Goal: Transaction & Acquisition: Purchase product/service

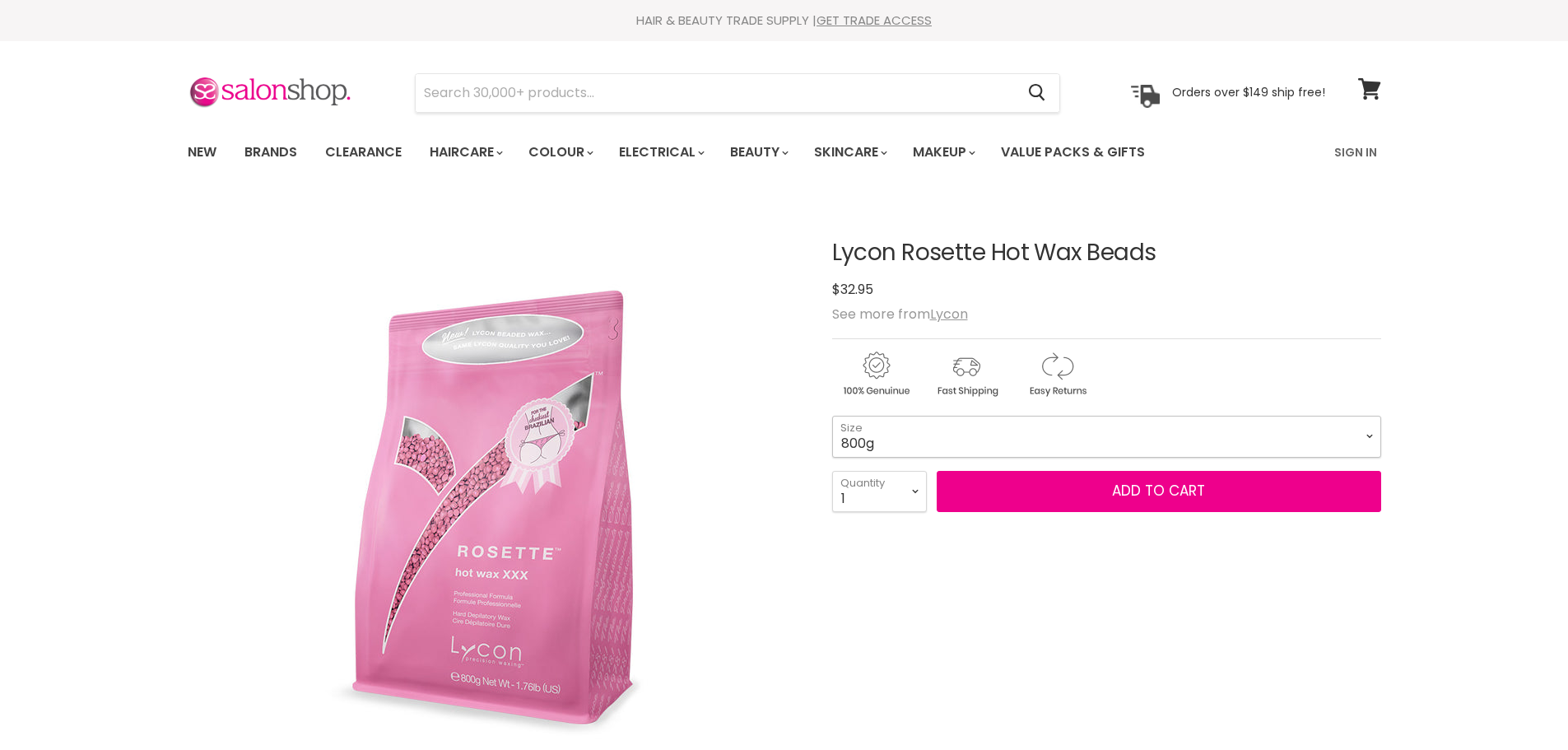
drag, startPoint x: 0, startPoint y: 0, endPoint x: 1089, endPoint y: 435, distance: 1172.7
click at [1089, 435] on select "800g 5kg" at bounding box center [1106, 436] width 549 height 41
click at [832, 416] on select "800g 5kg" at bounding box center [1106, 436] width 549 height 41
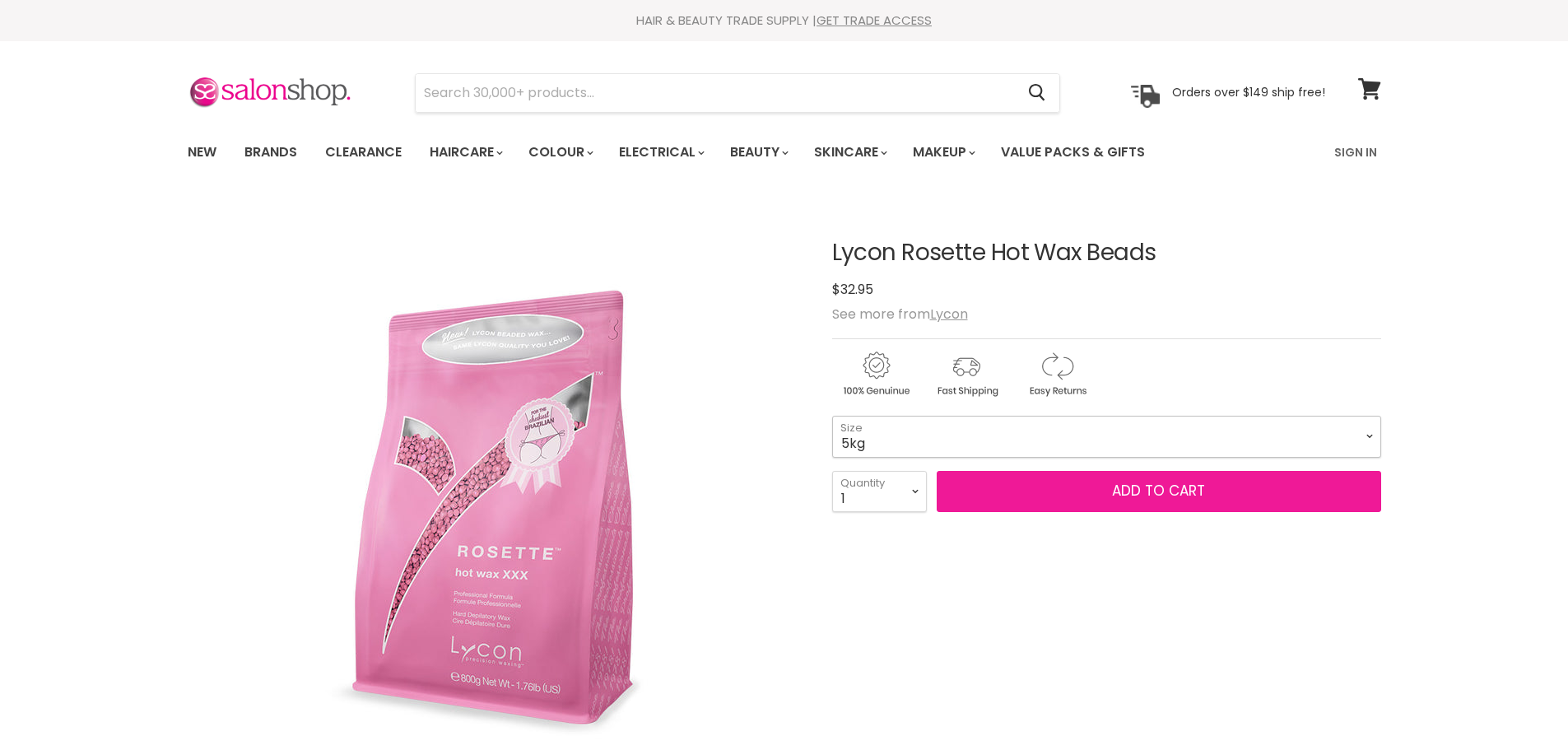
select select "5kg"
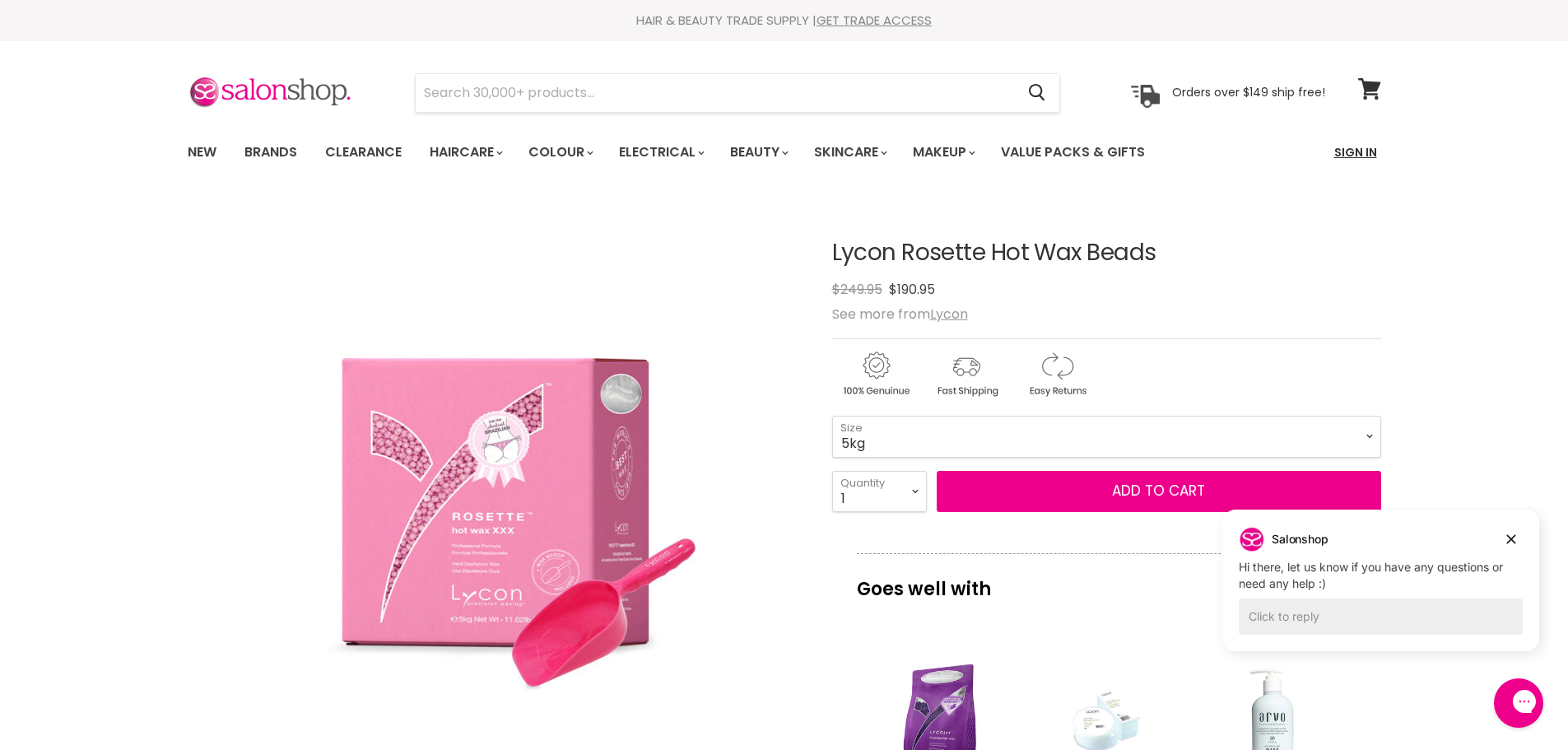
click at [1343, 150] on link "Sign In" at bounding box center [1356, 152] width 63 height 34
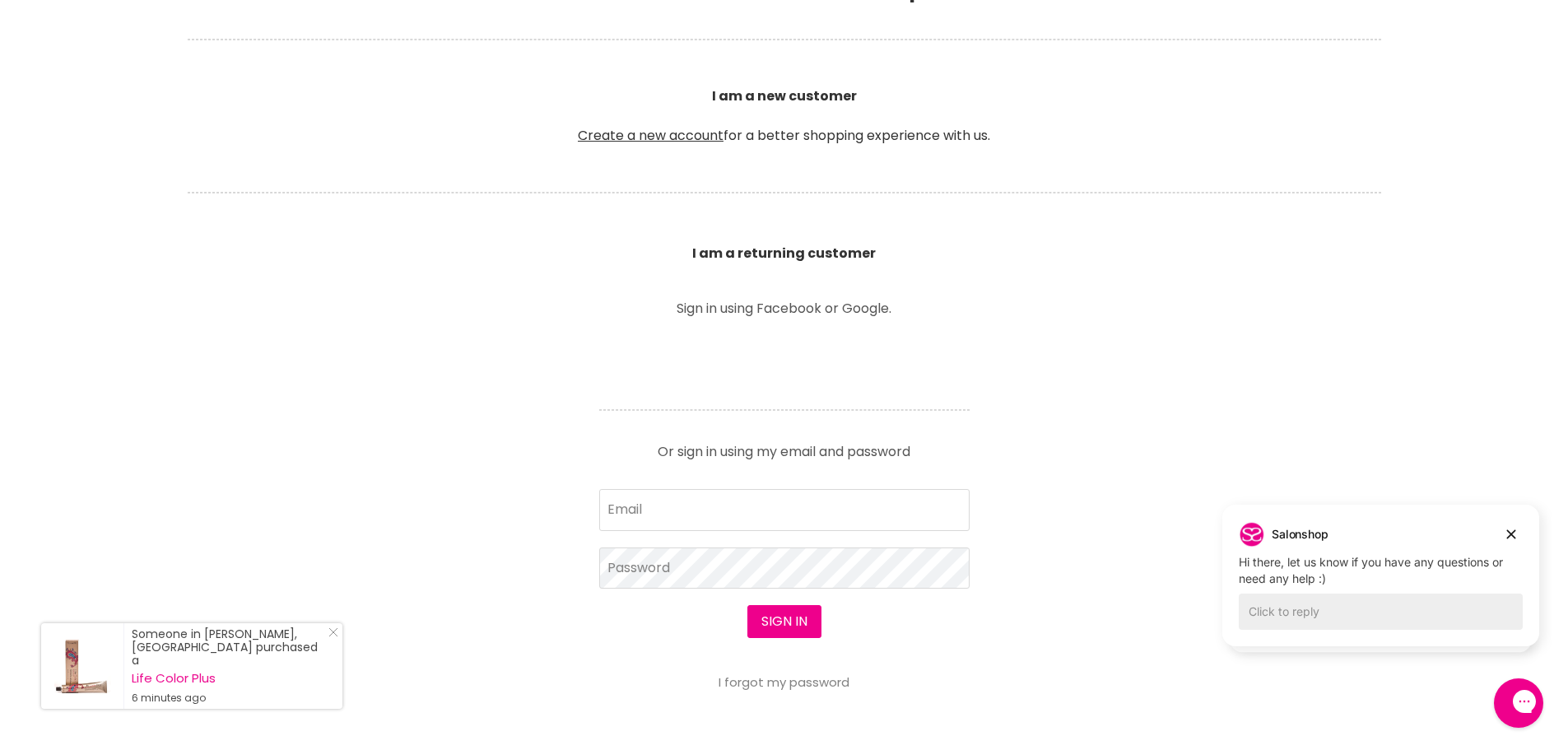
click at [753, 481] on article "Sign in using Facebook or Google. Or sign in using my email and password Email …" at bounding box center [784, 495] width 411 height 388
click at [760, 503] on input "Email" at bounding box center [784, 509] width 370 height 41
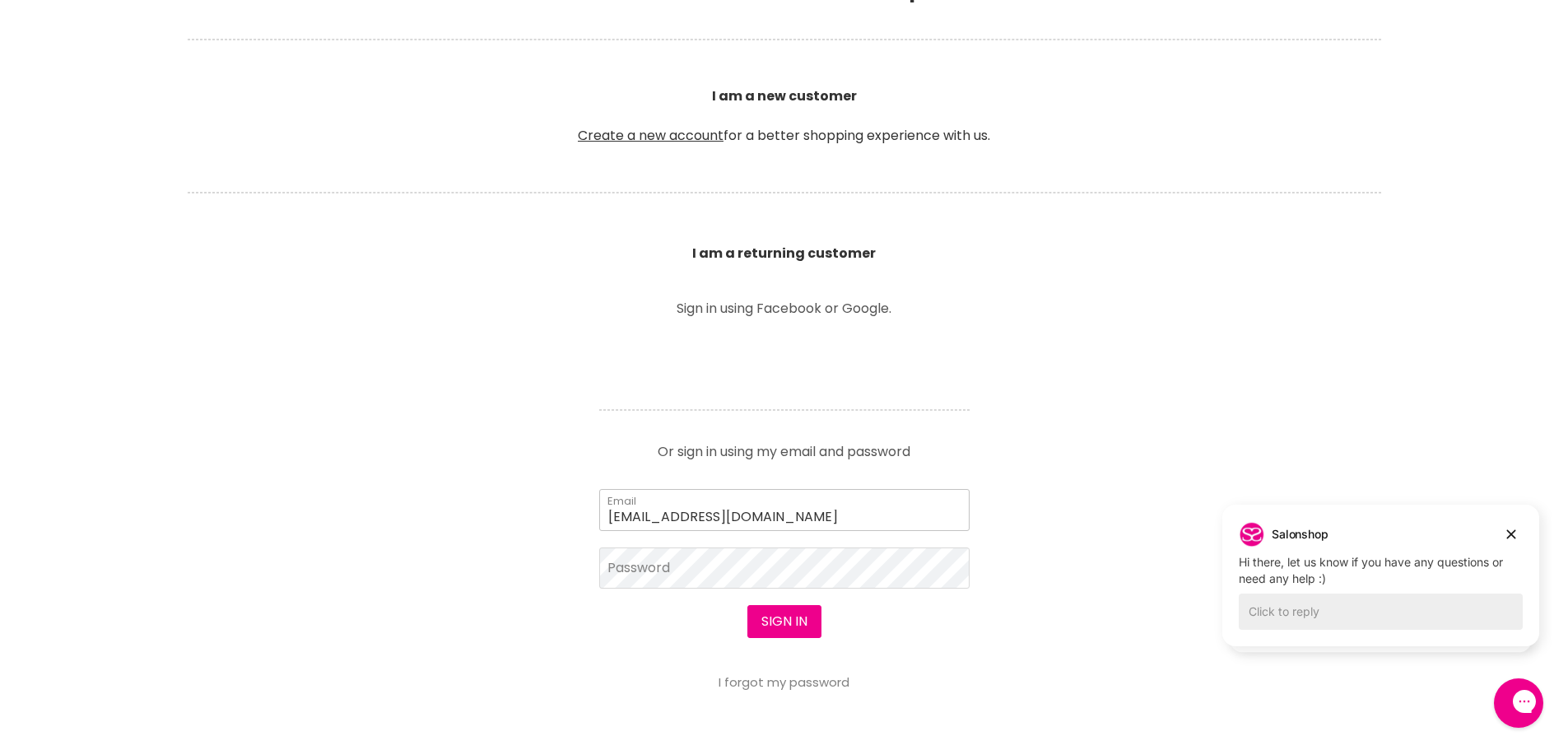
type input "becmayfarr@hotmail.com"
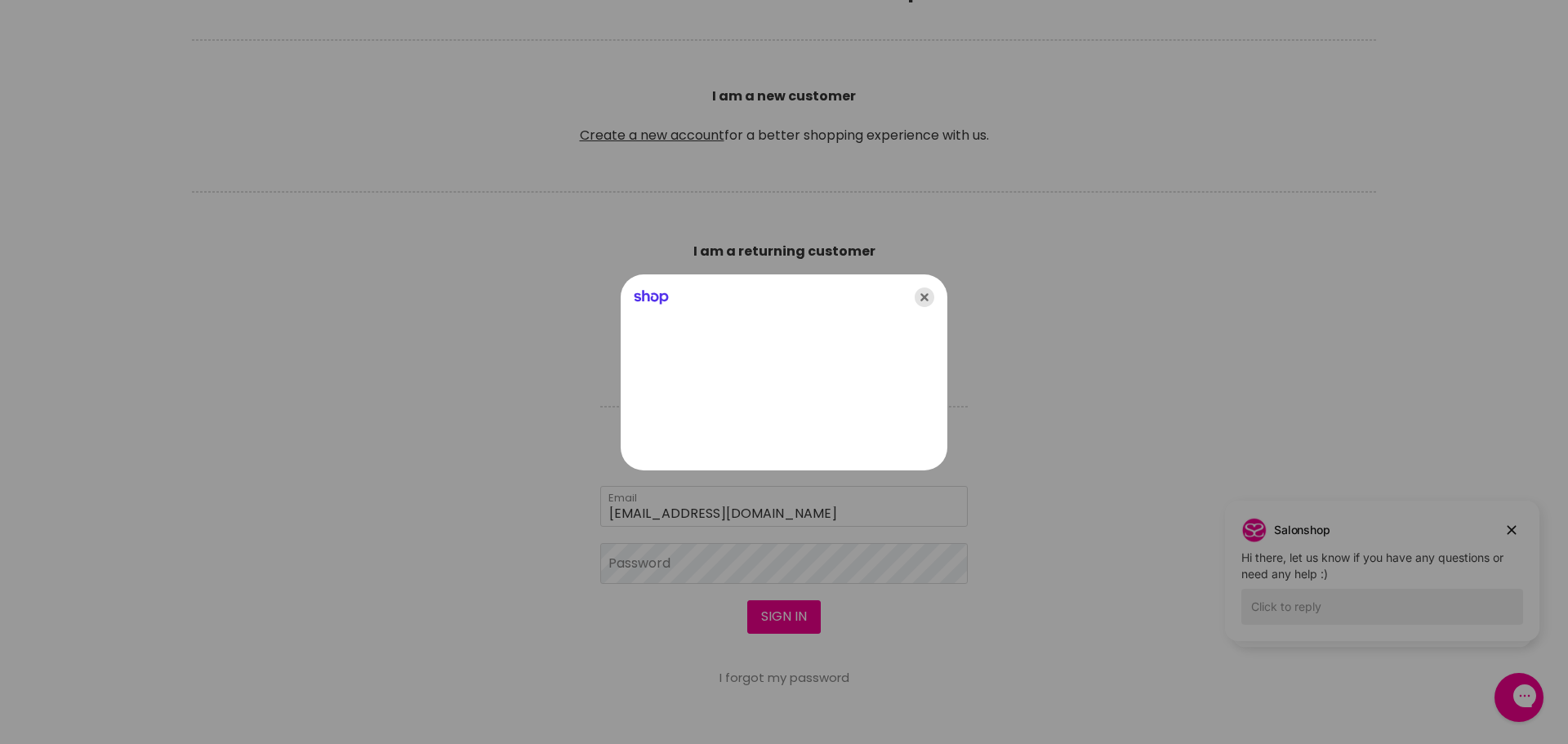
click at [927, 289] on icon "Close" at bounding box center [924, 297] width 19 height 19
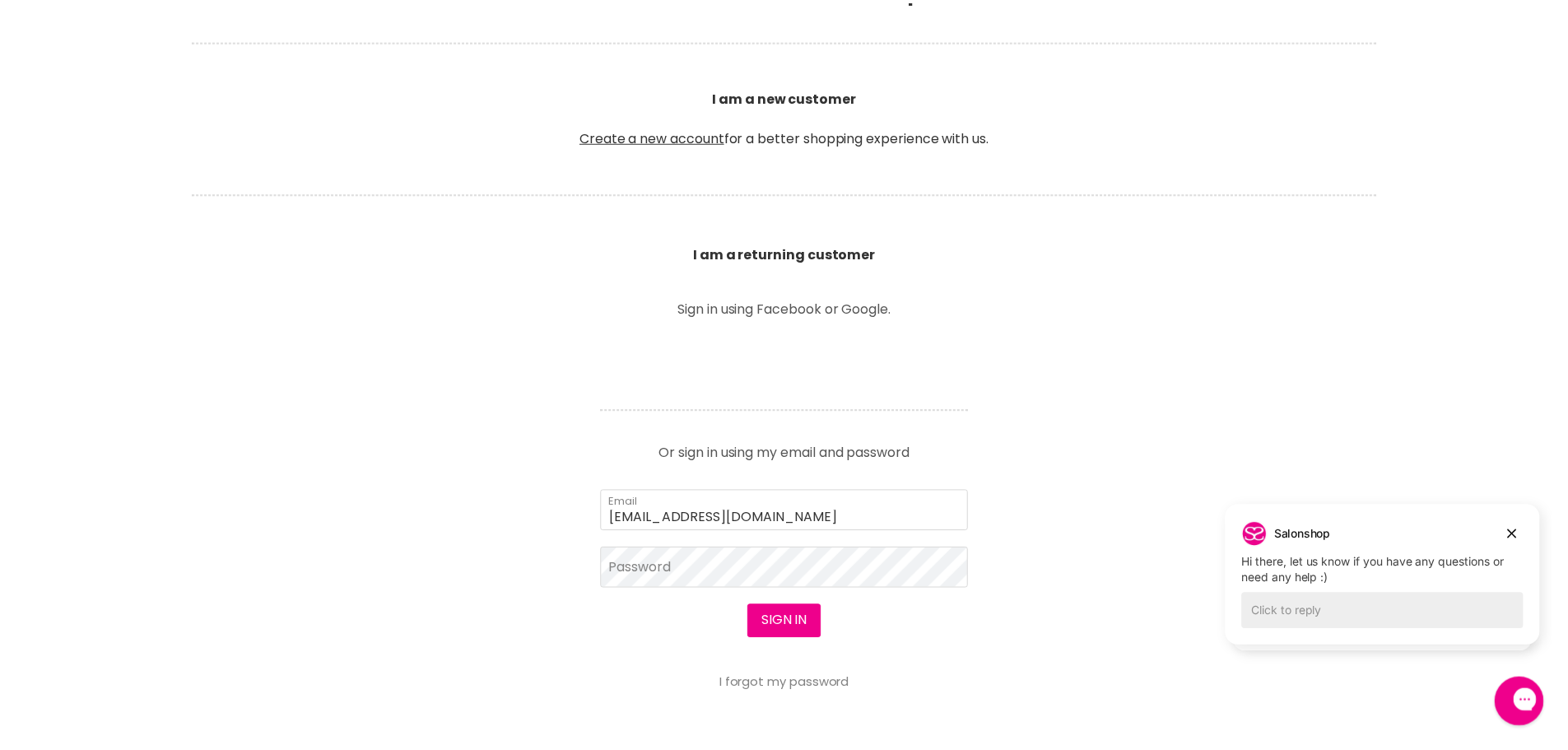
scroll to position [411, 0]
click at [747, 605] on button "Sign in" at bounding box center [784, 621] width 74 height 33
click at [782, 628] on button "Sign in" at bounding box center [784, 621] width 74 height 33
click at [1512, 531] on icon "Dismiss campaign" at bounding box center [1512, 533] width 17 height 19
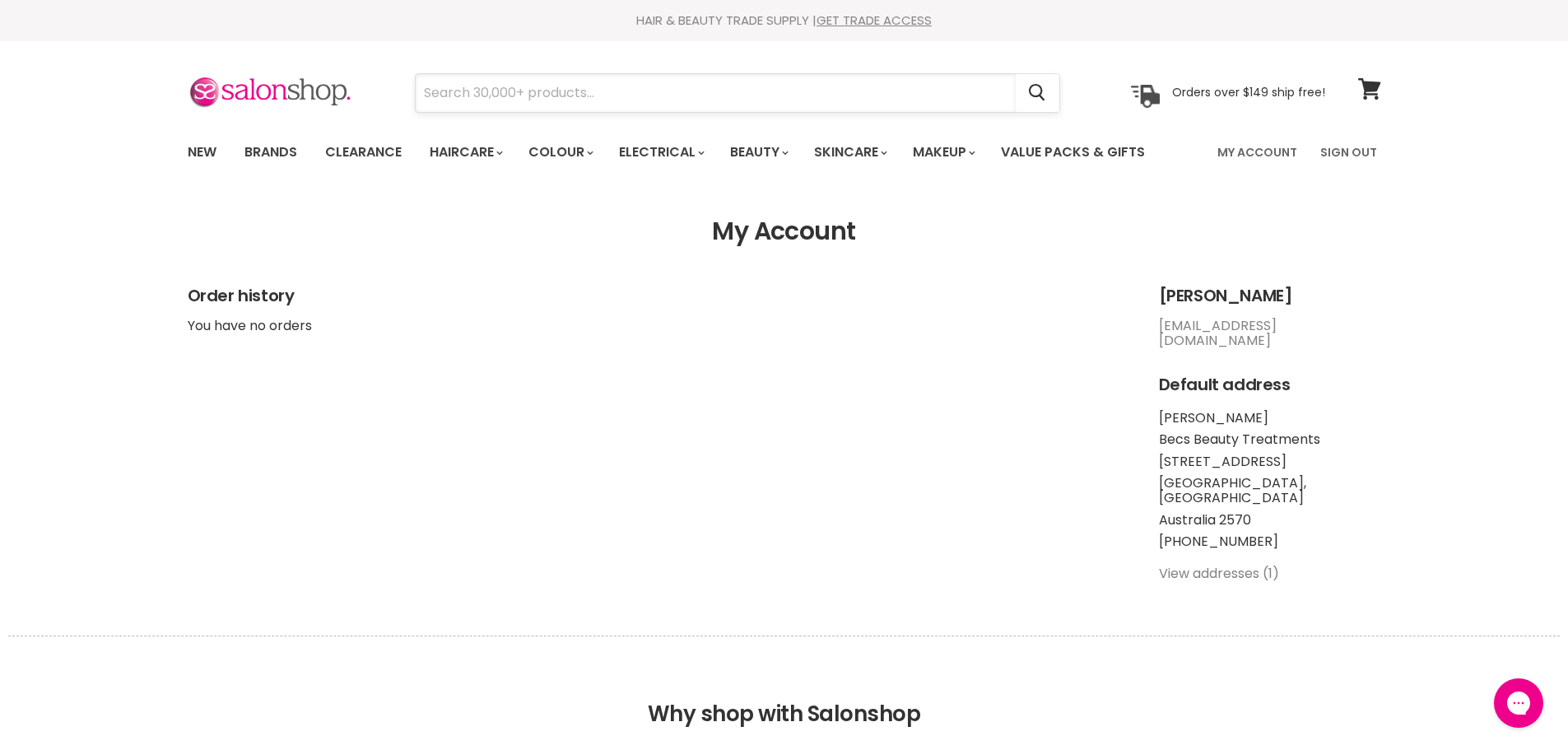
click at [649, 85] on input "Search" at bounding box center [716, 93] width 600 height 38
click at [565, 107] on input "Search" at bounding box center [716, 93] width 600 height 38
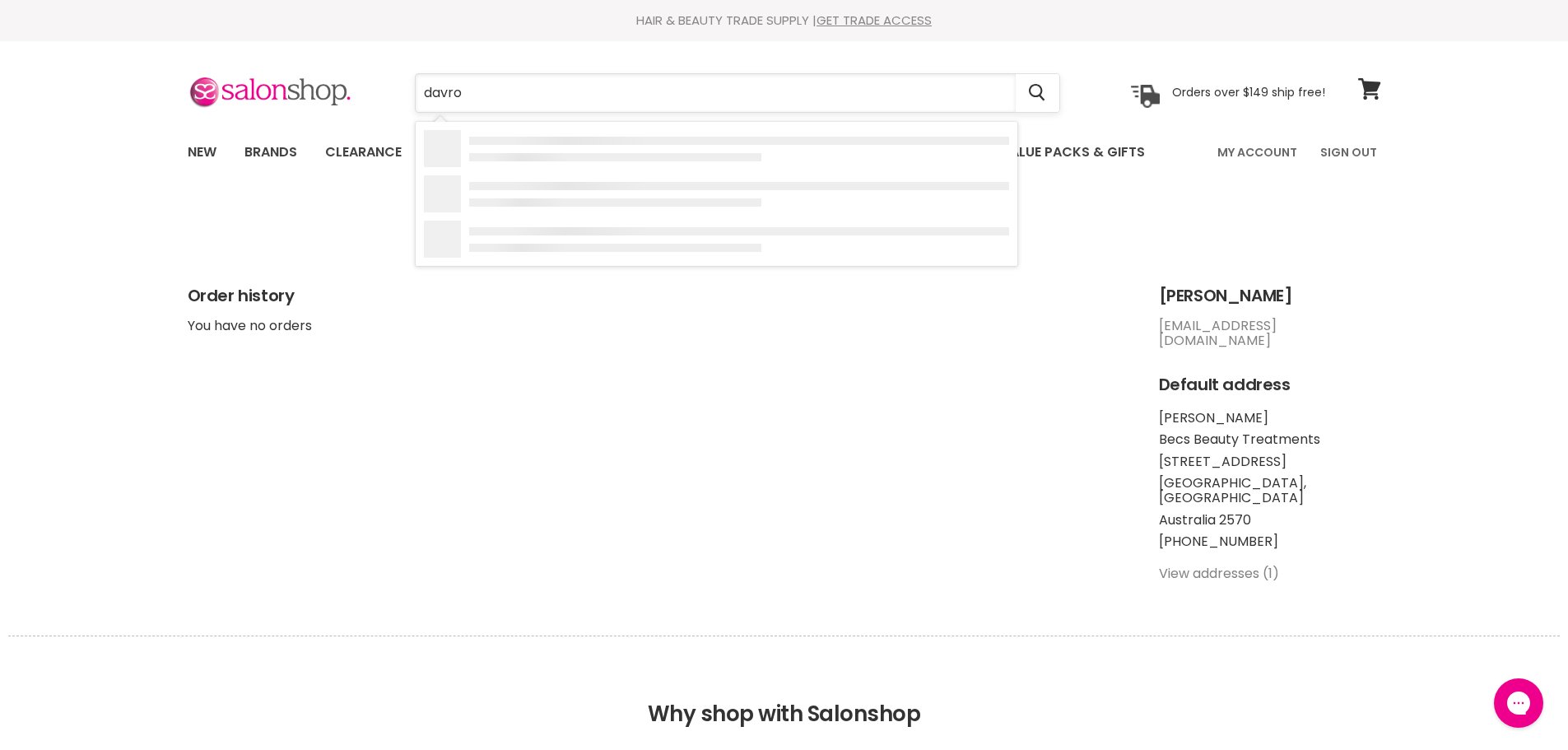
type input "davroe"
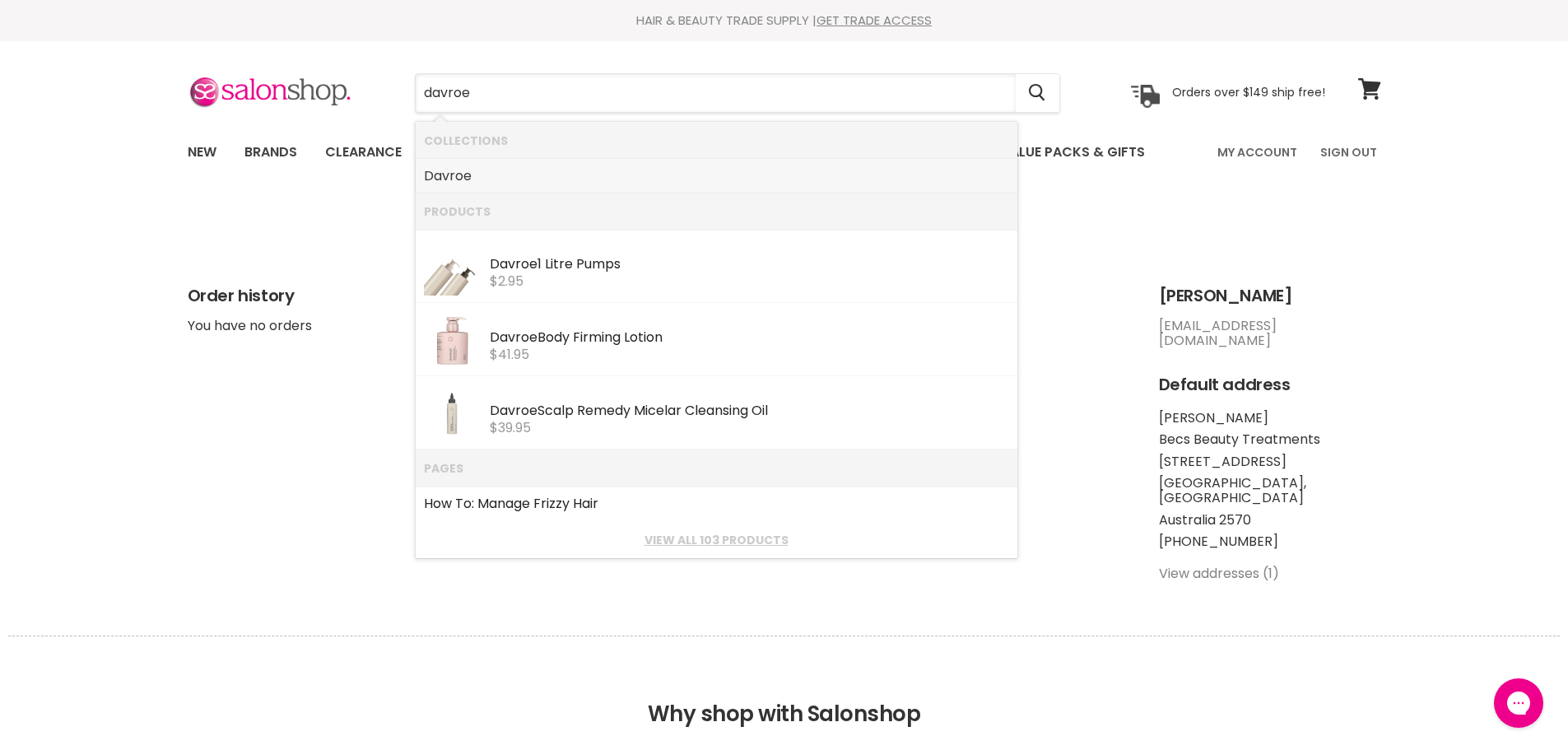
click at [461, 178] on b "Davroe" at bounding box center [448, 176] width 48 height 19
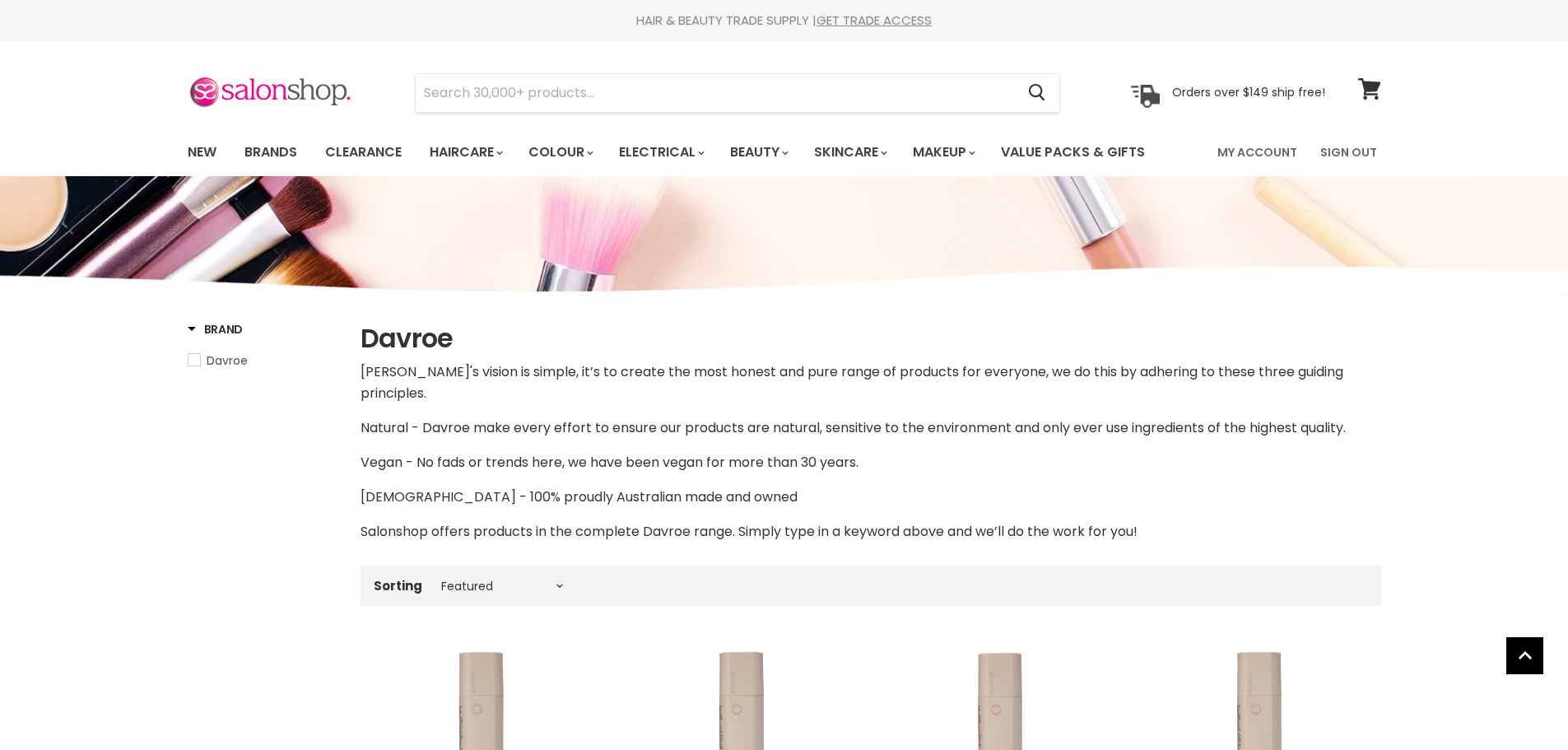
select select "manual"
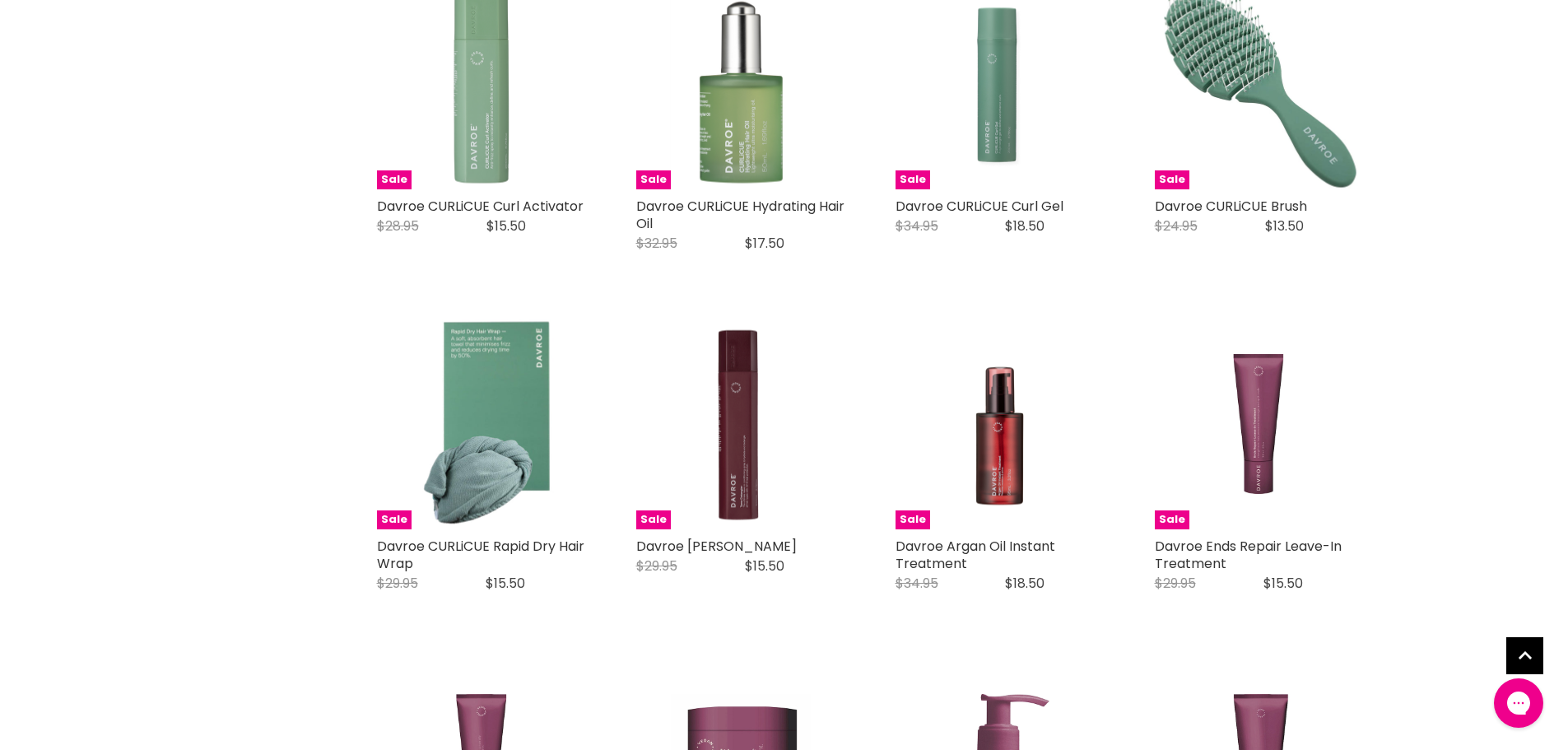
scroll to position [3126, 0]
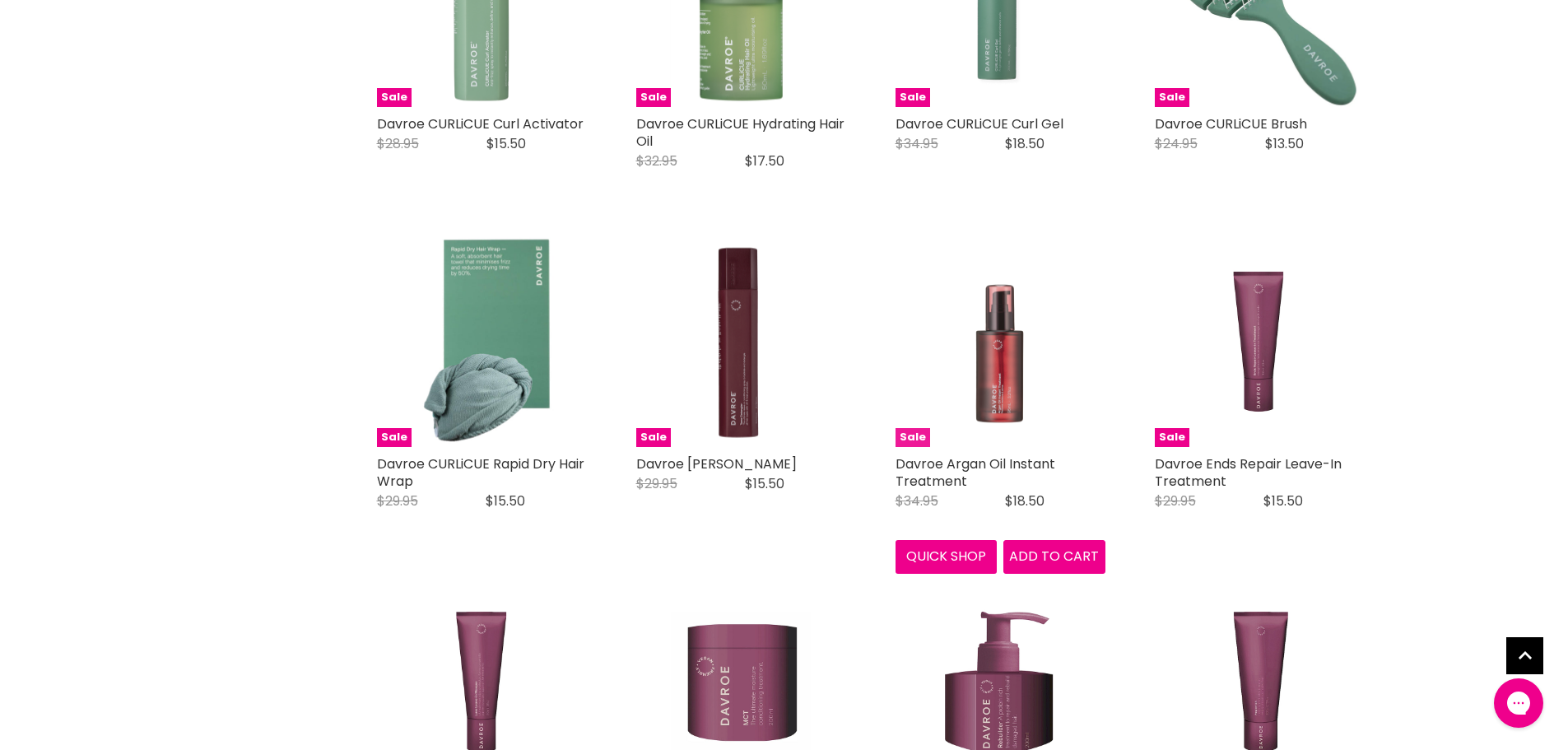
click at [972, 336] on img "Main content" at bounding box center [1000, 342] width 210 height 210
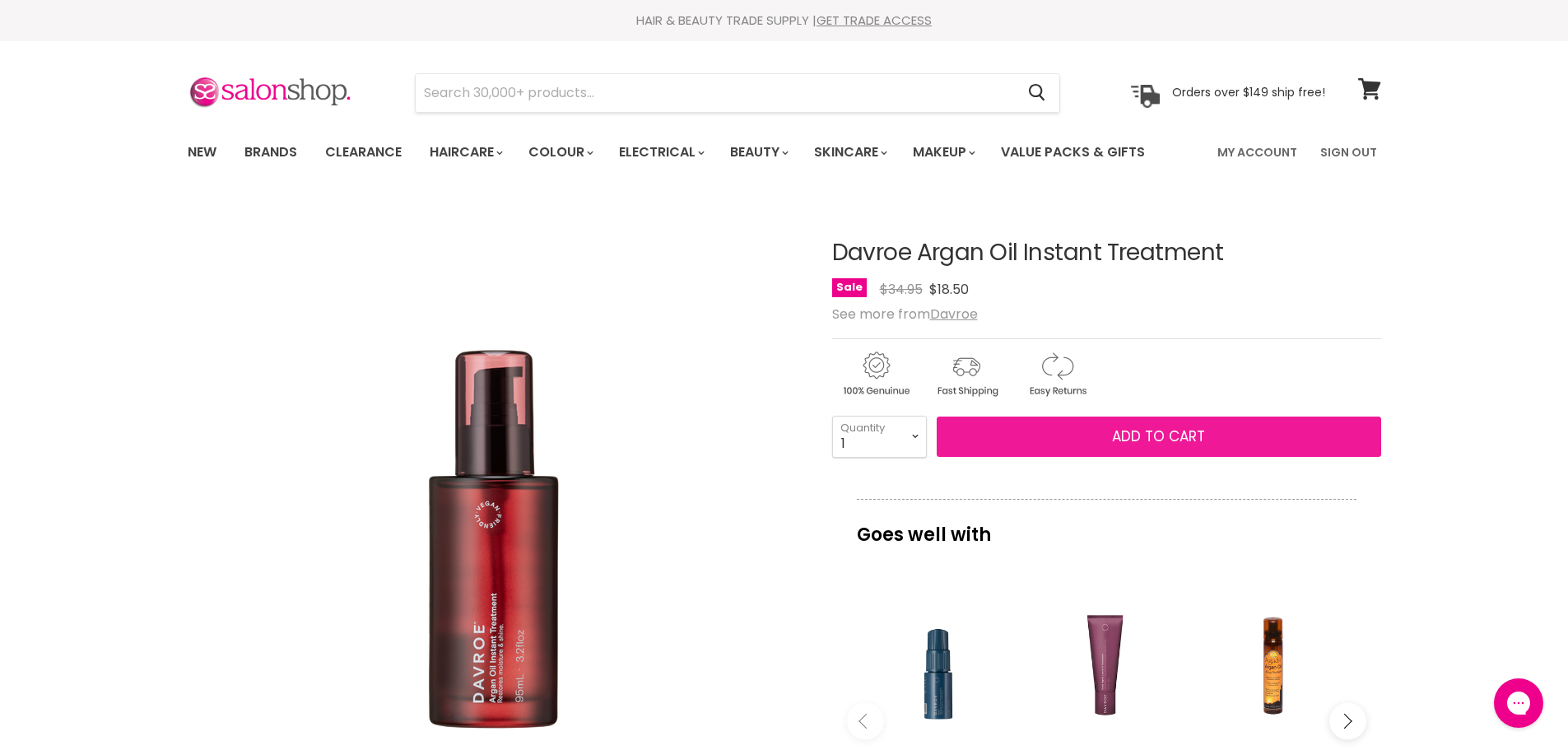
click at [1211, 418] on button "Add to cart" at bounding box center [1159, 437] width 445 height 41
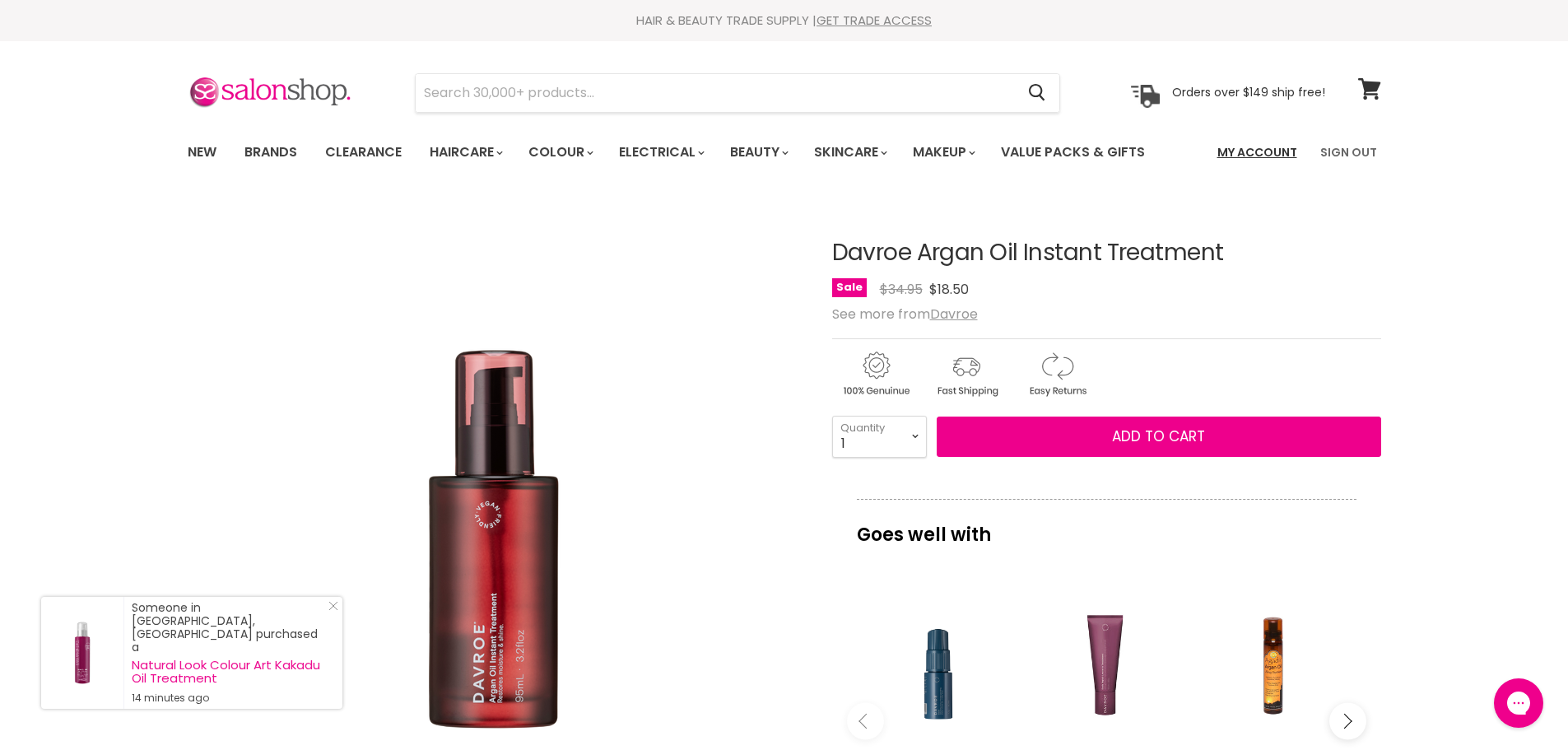
click at [1252, 154] on link "My Account" at bounding box center [1258, 152] width 100 height 34
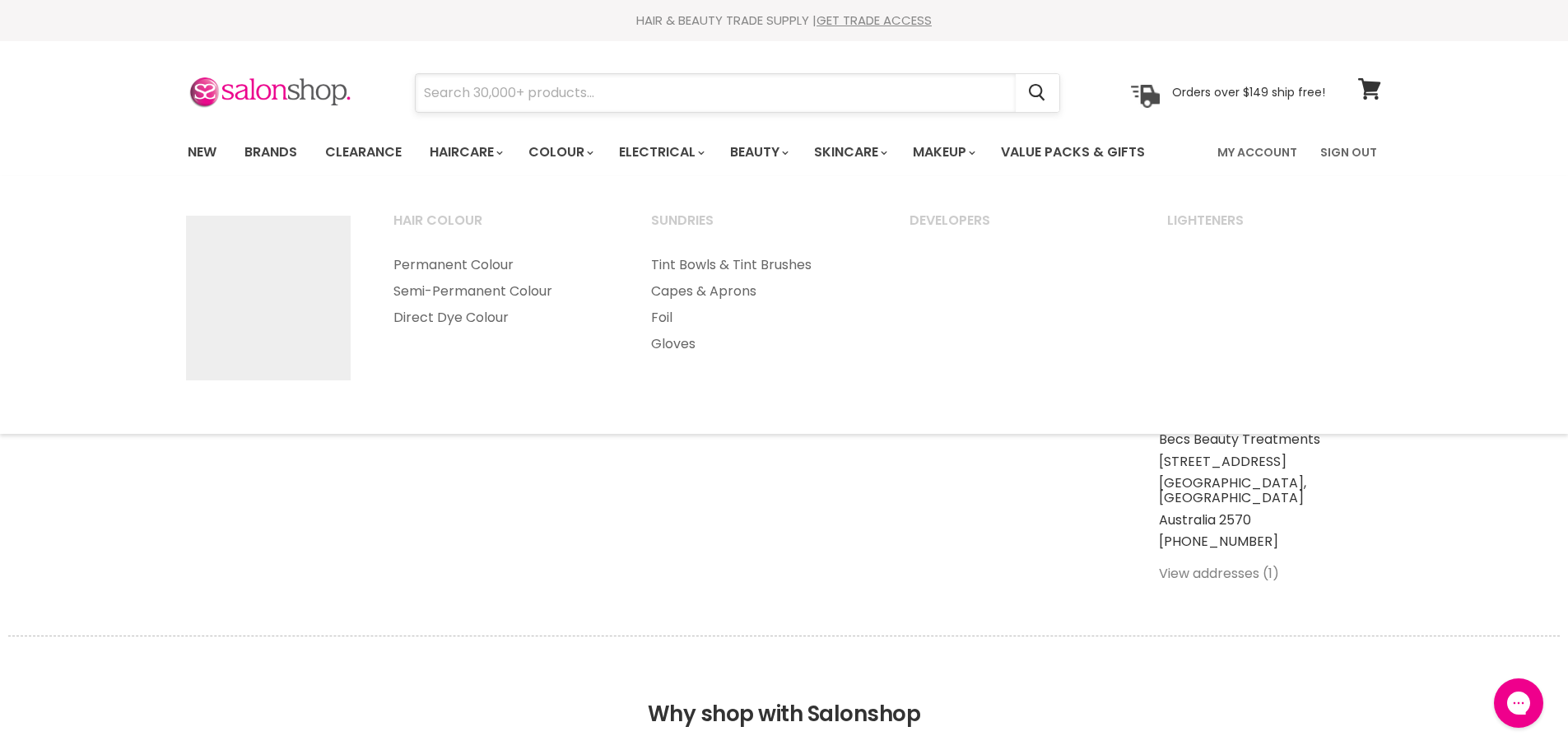
click at [537, 100] on input "Search" at bounding box center [716, 93] width 600 height 38
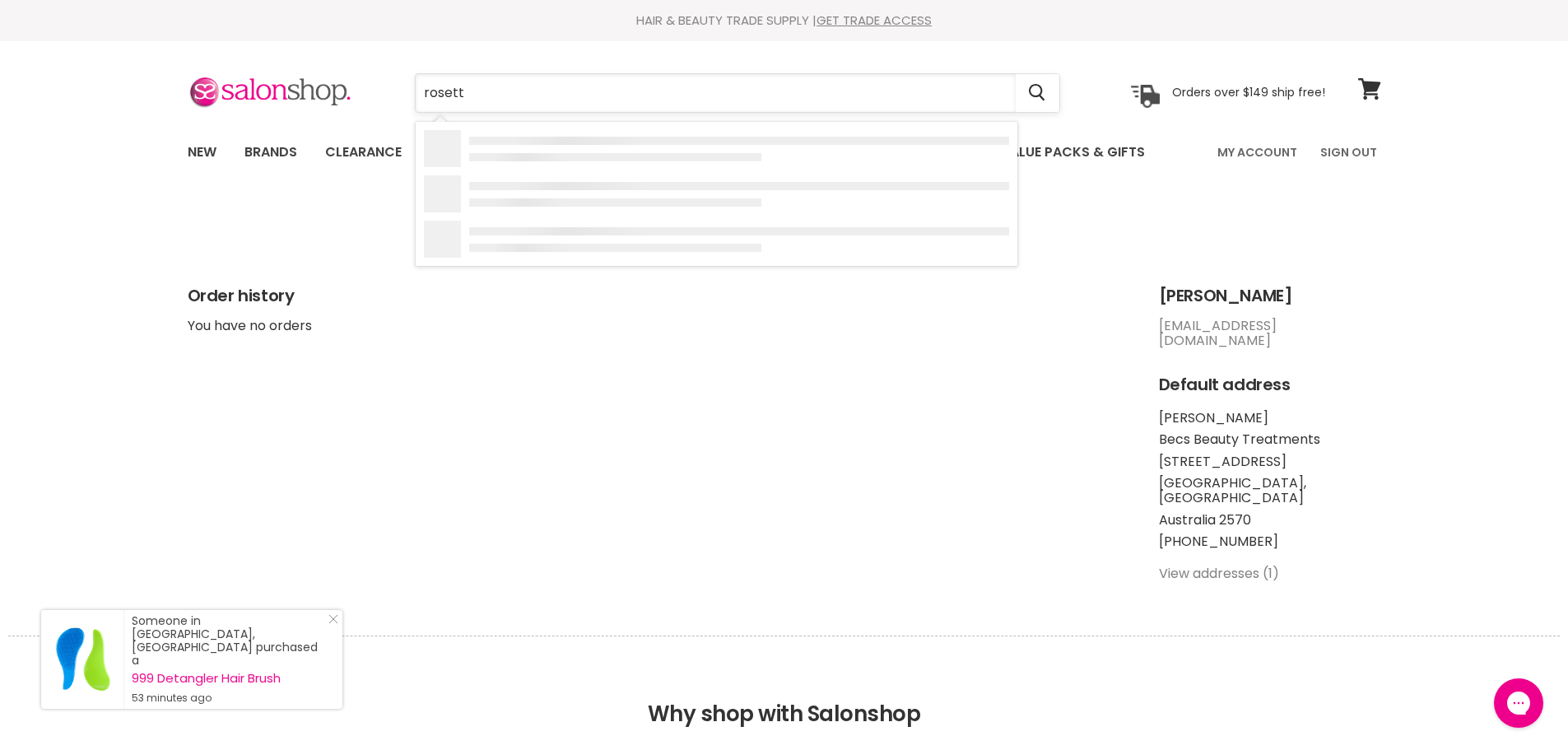
type input "rosette"
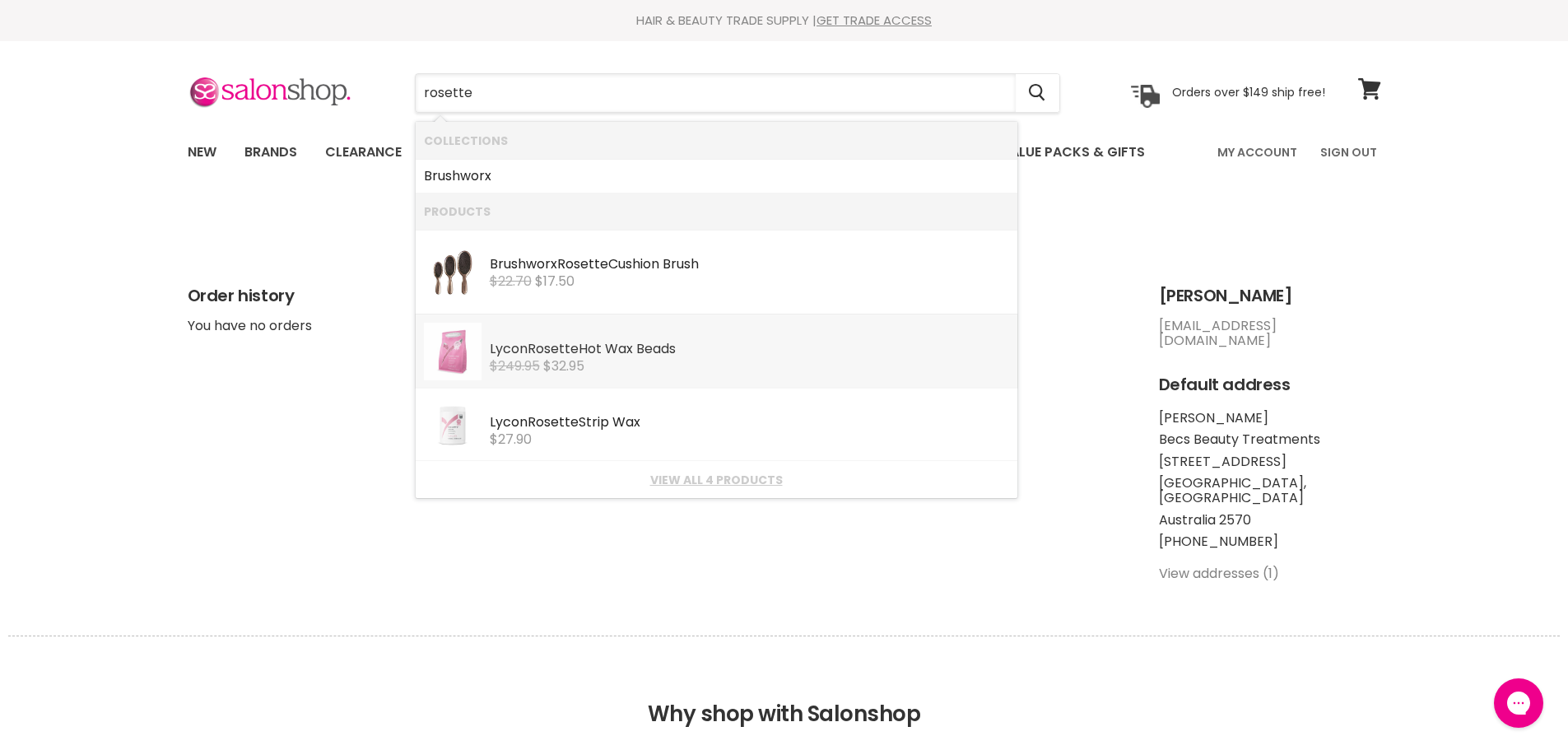
click at [743, 353] on div "Lycon Rosette Hot Wax Beads" at bounding box center [749, 350] width 520 height 18
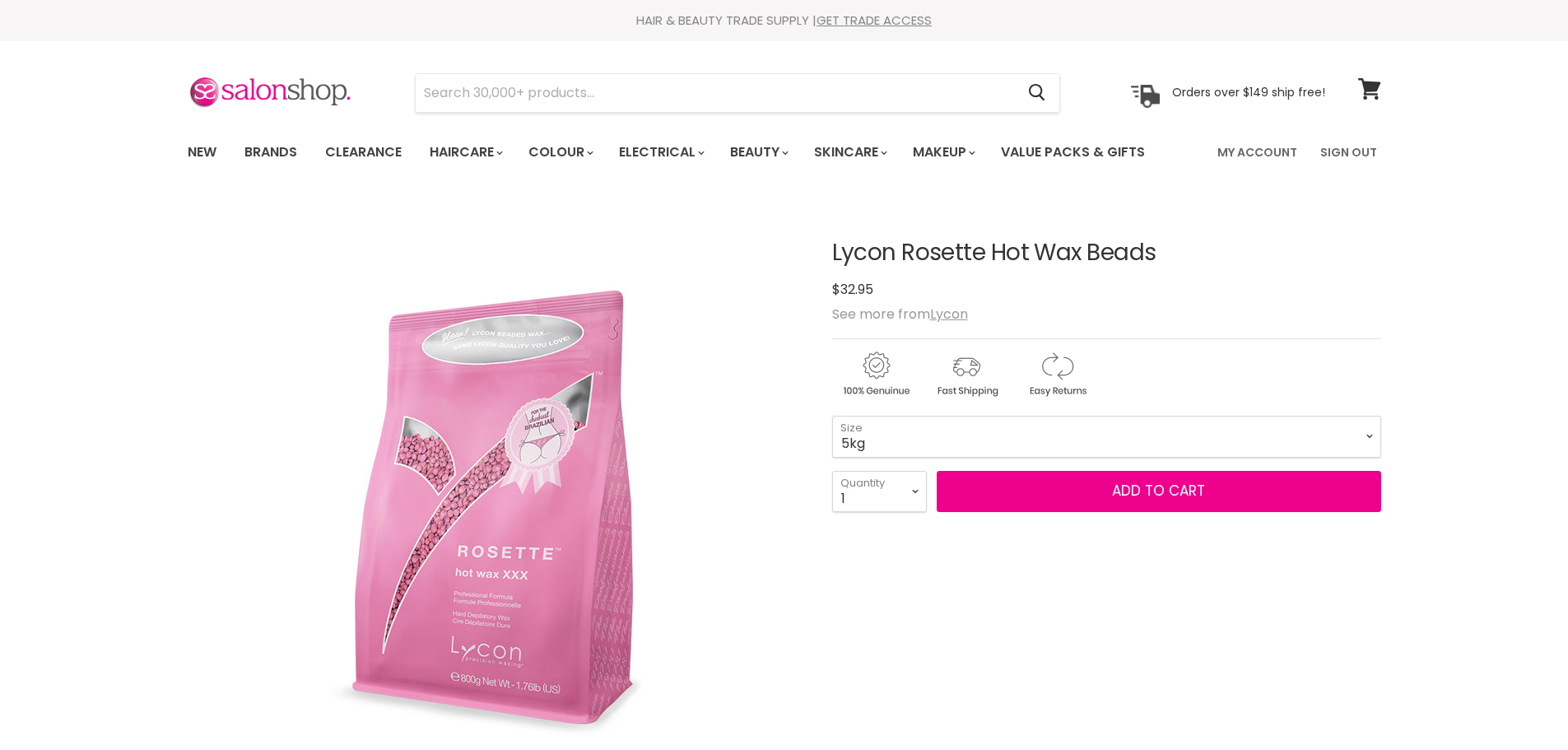
click at [832, 416] on select "800g 5kg" at bounding box center [1106, 436] width 549 height 41
select select "5kg"
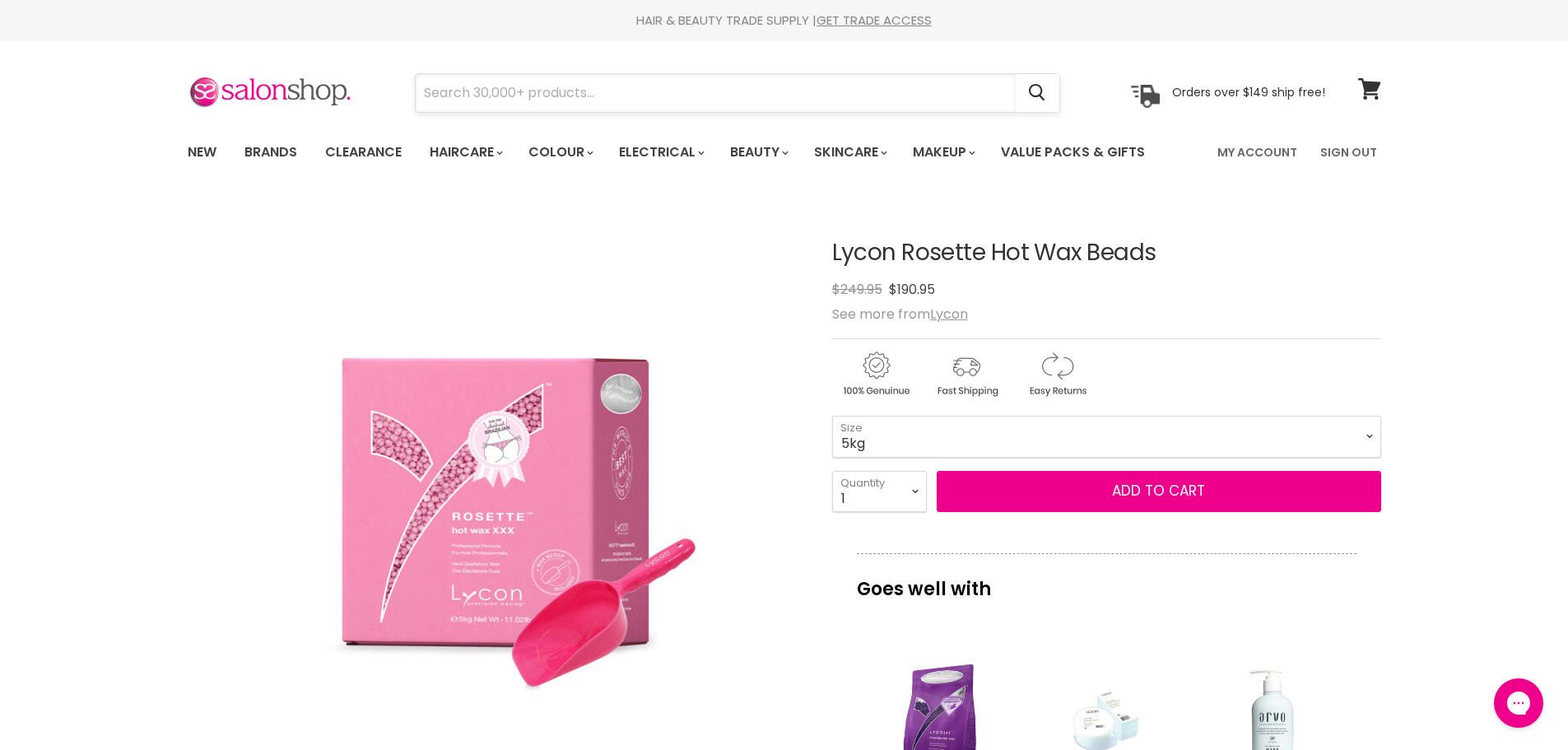
click at [505, 95] on input "Search" at bounding box center [716, 93] width 600 height 38
type input "cpr"
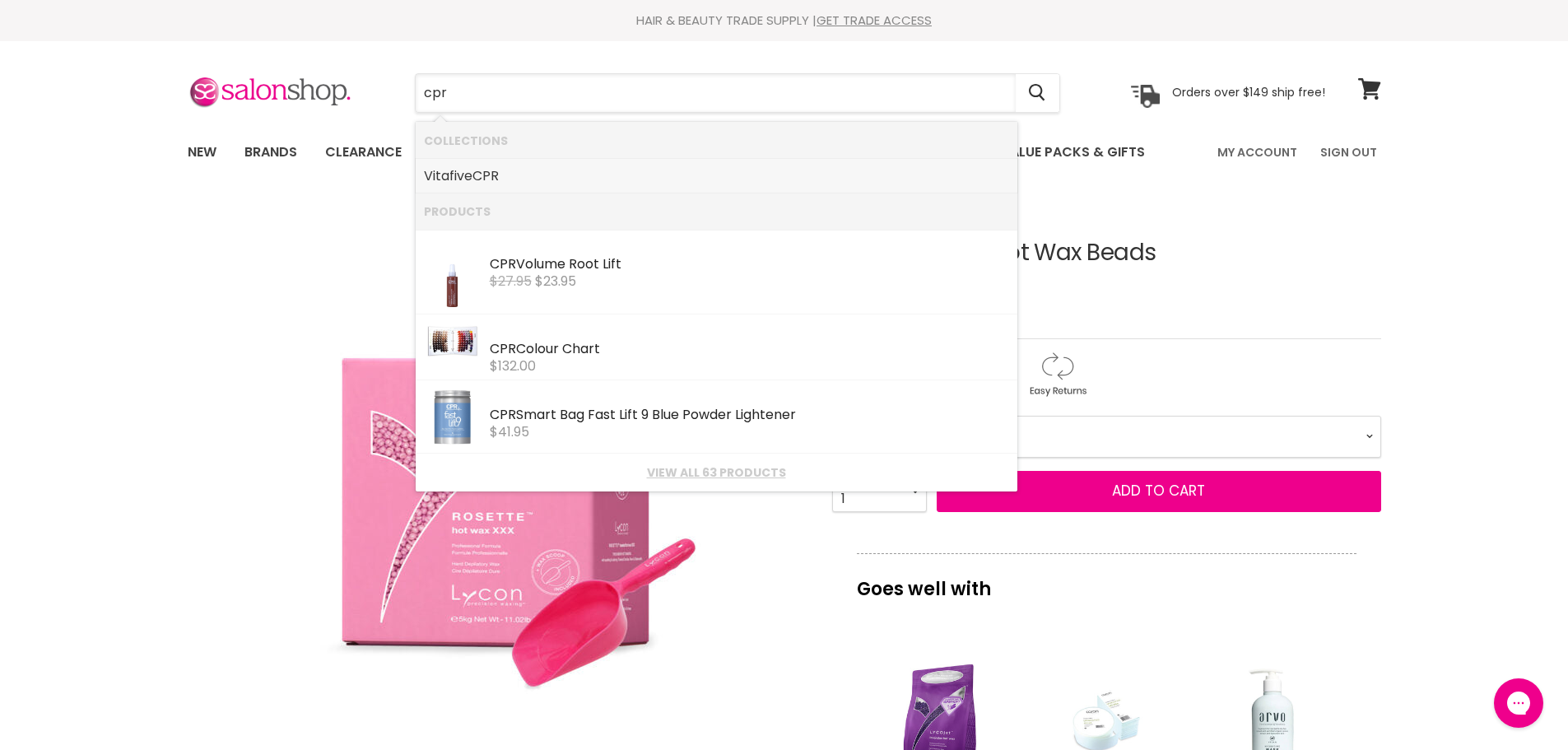
click at [525, 173] on link "Vitafive CPR" at bounding box center [717, 176] width 585 height 26
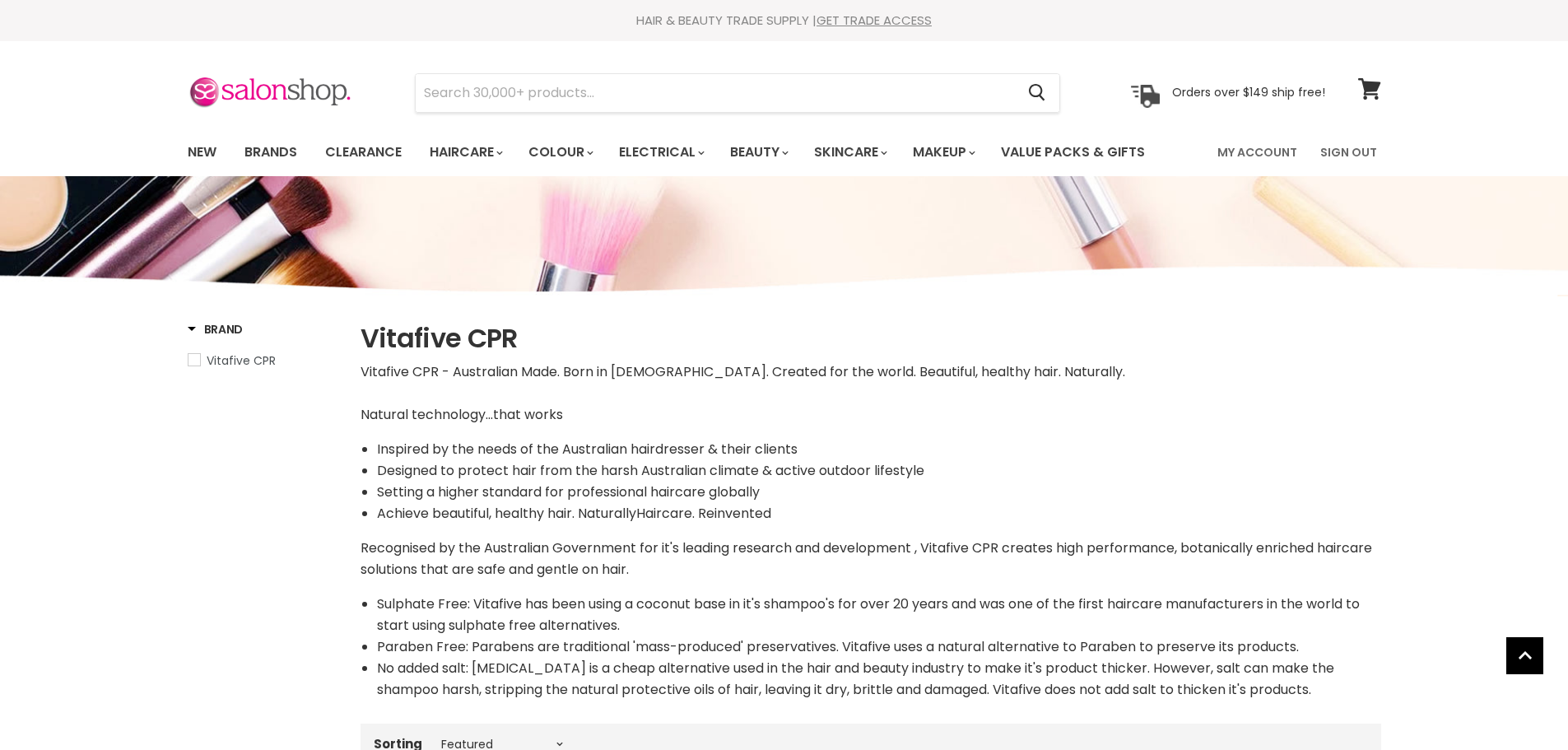
select select "manual"
click at [608, 85] on input "Search" at bounding box center [716, 93] width 600 height 38
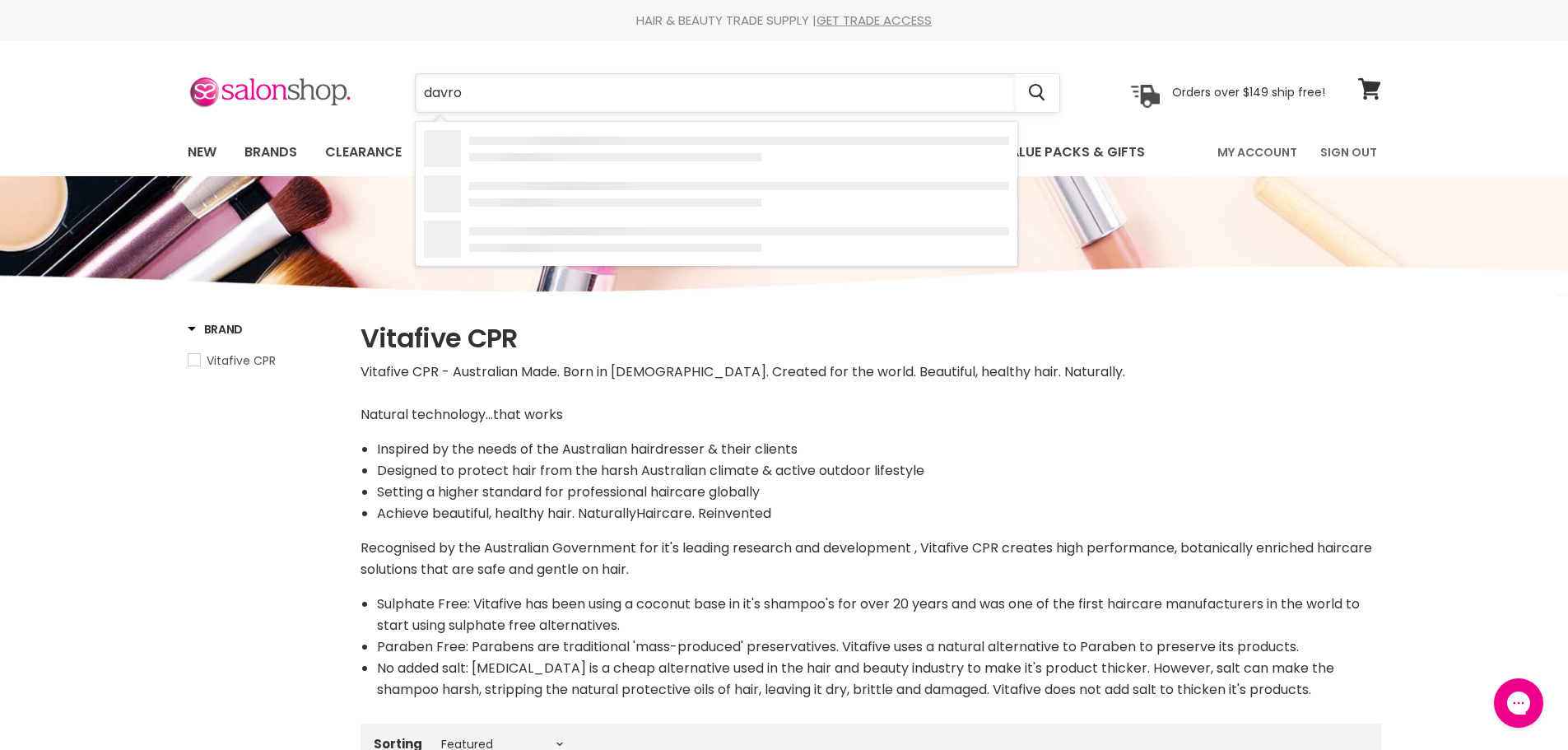
type input "davroe"
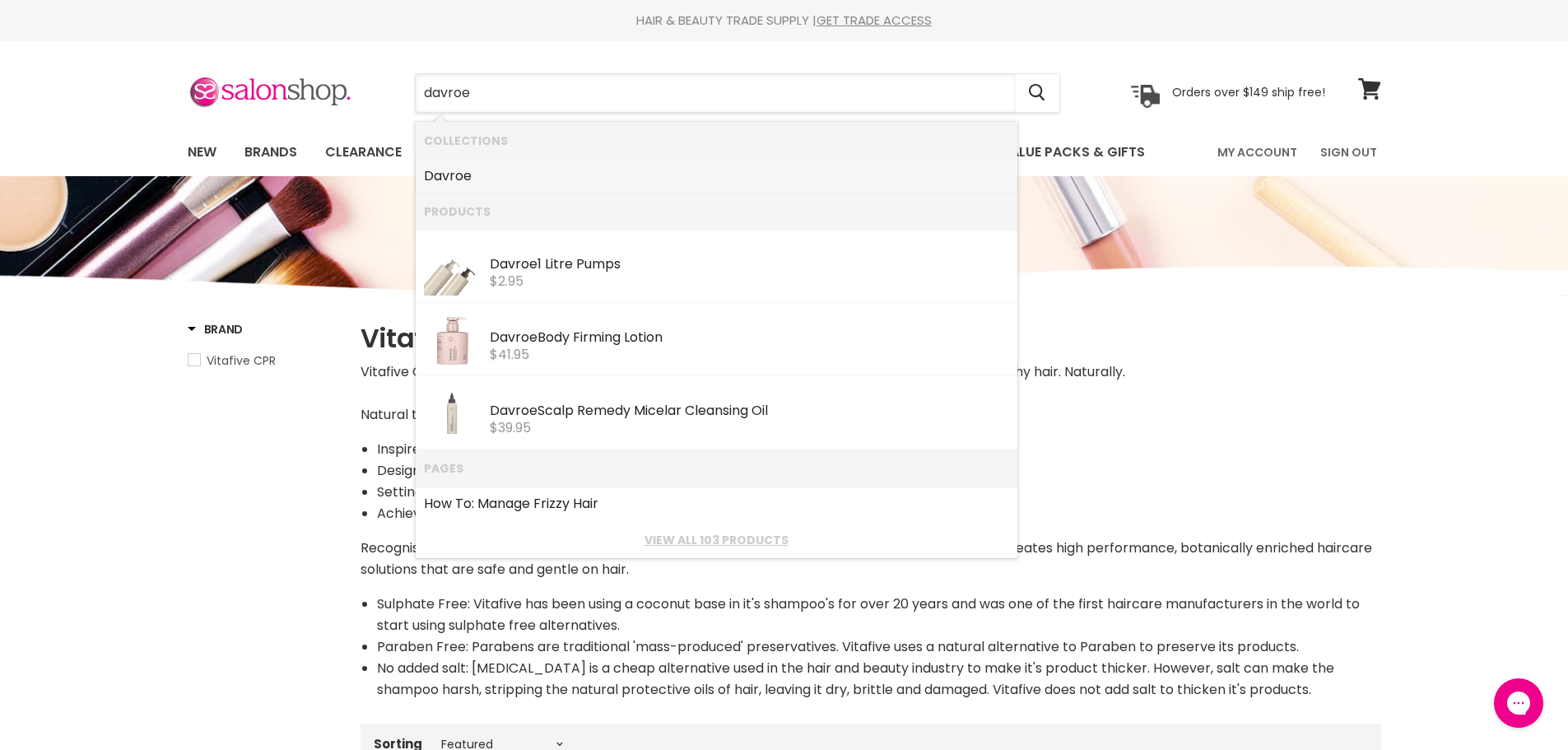
click at [475, 160] on li "Davroe" at bounding box center [717, 176] width 602 height 34
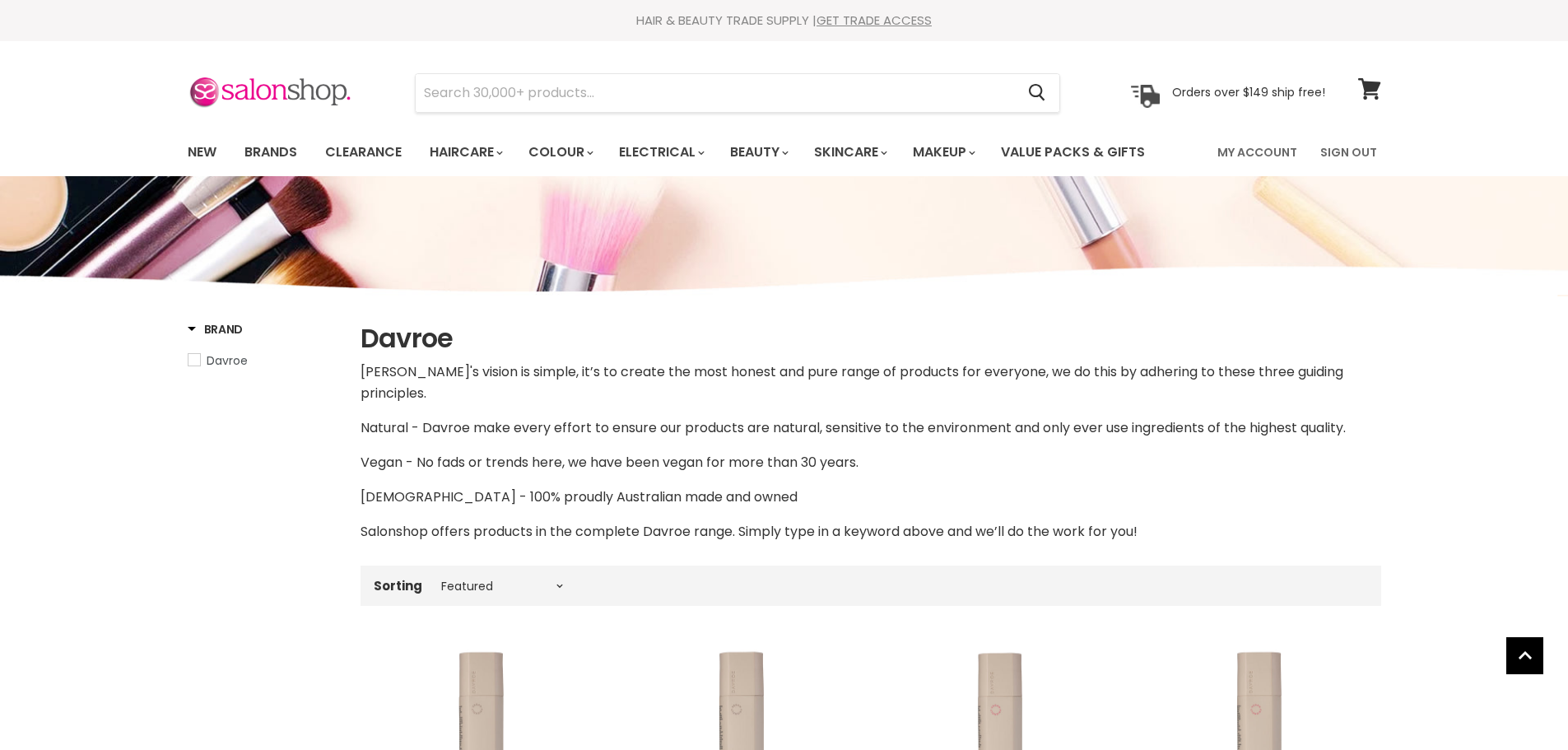
select select "manual"
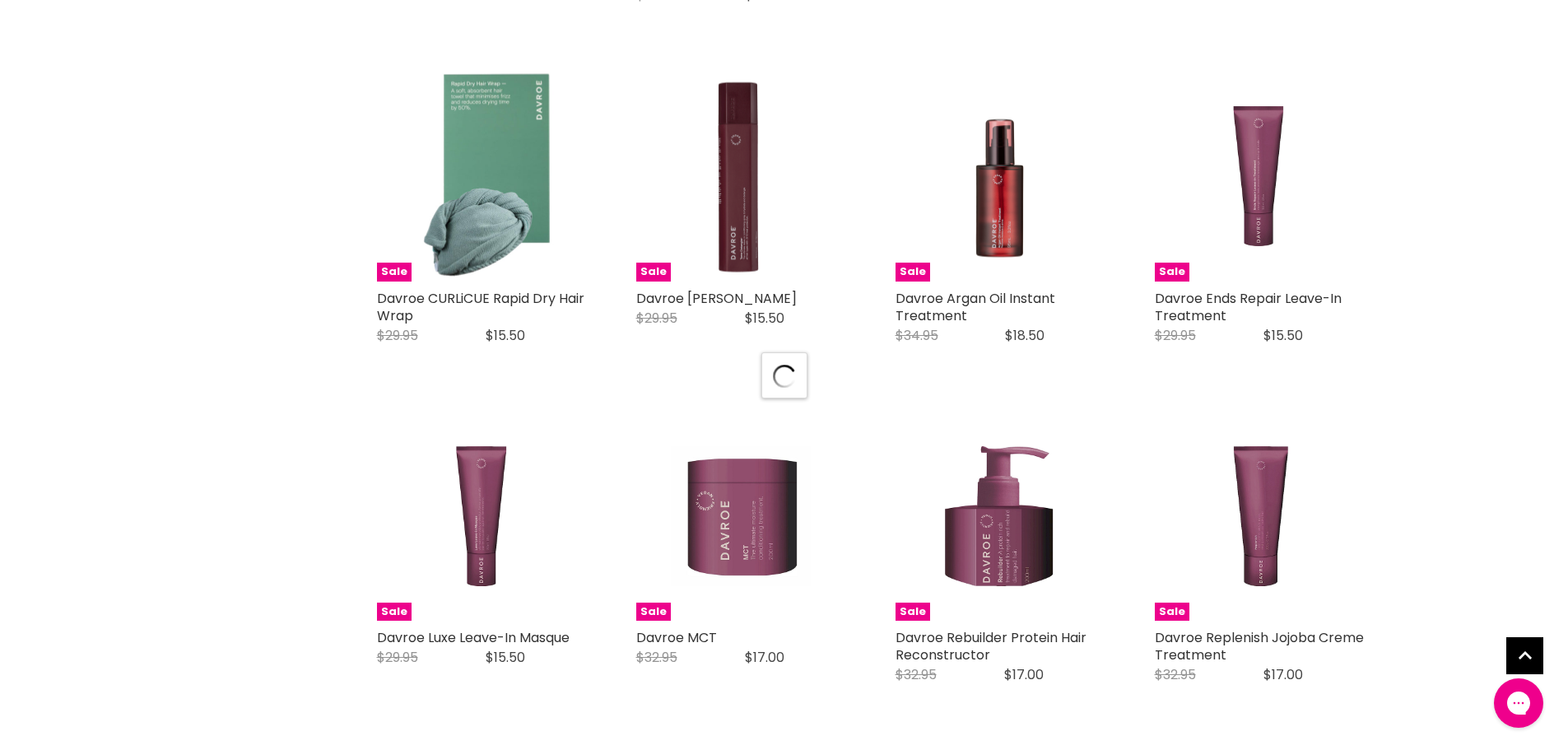
select select "manual"
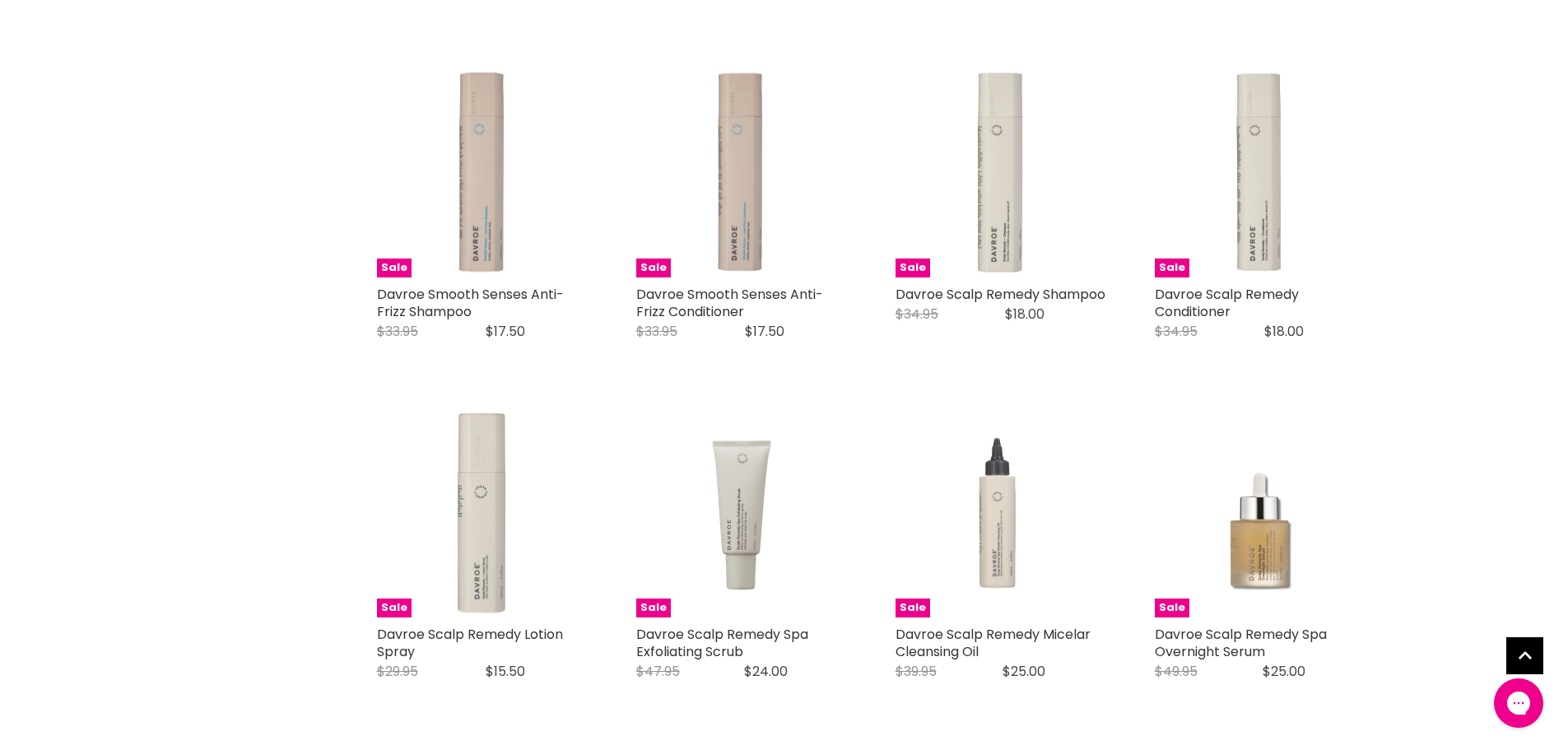
scroll to position [1234, 0]
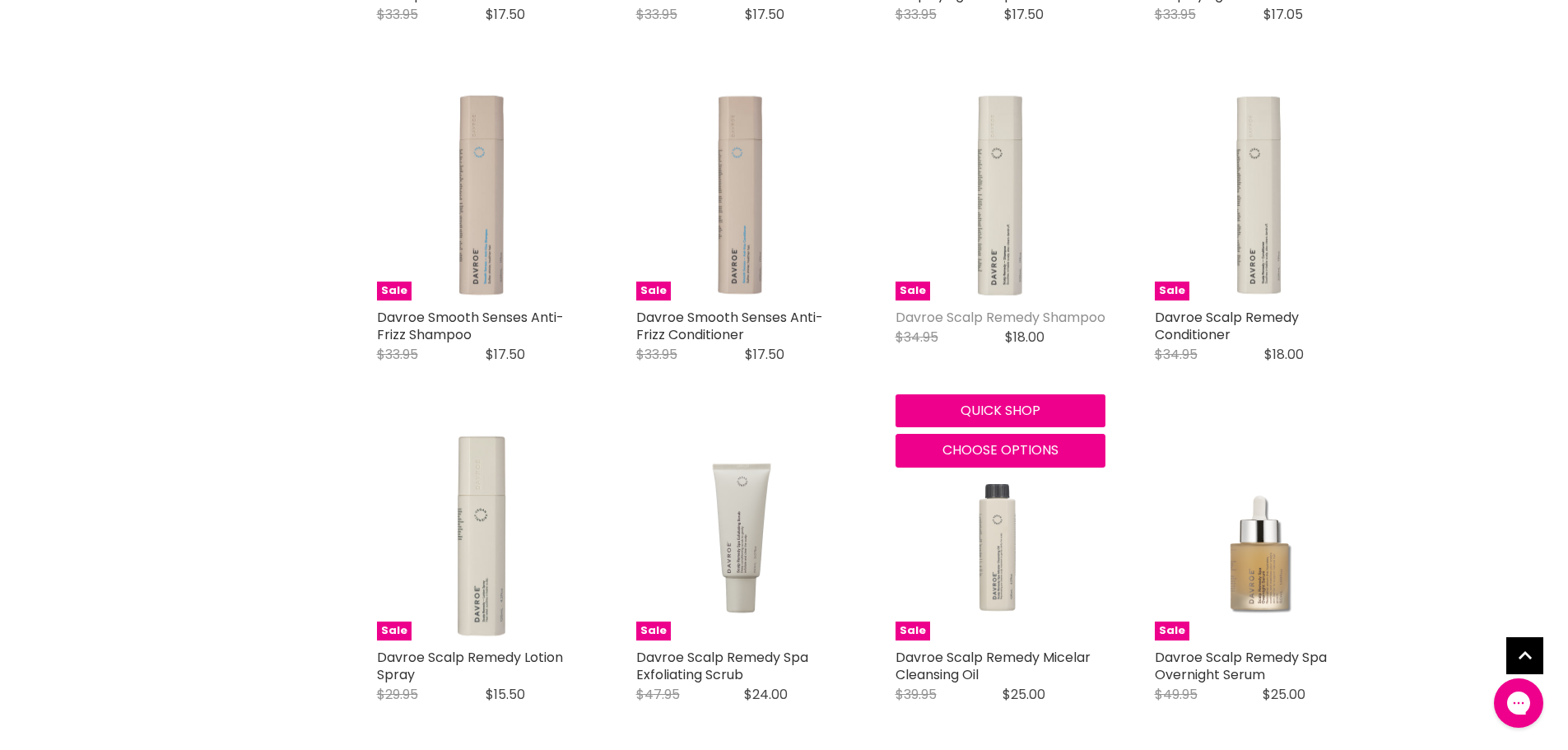
click at [956, 307] on link "Davroe Scalp Remedy Shampoo" at bounding box center [1000, 317] width 210 height 19
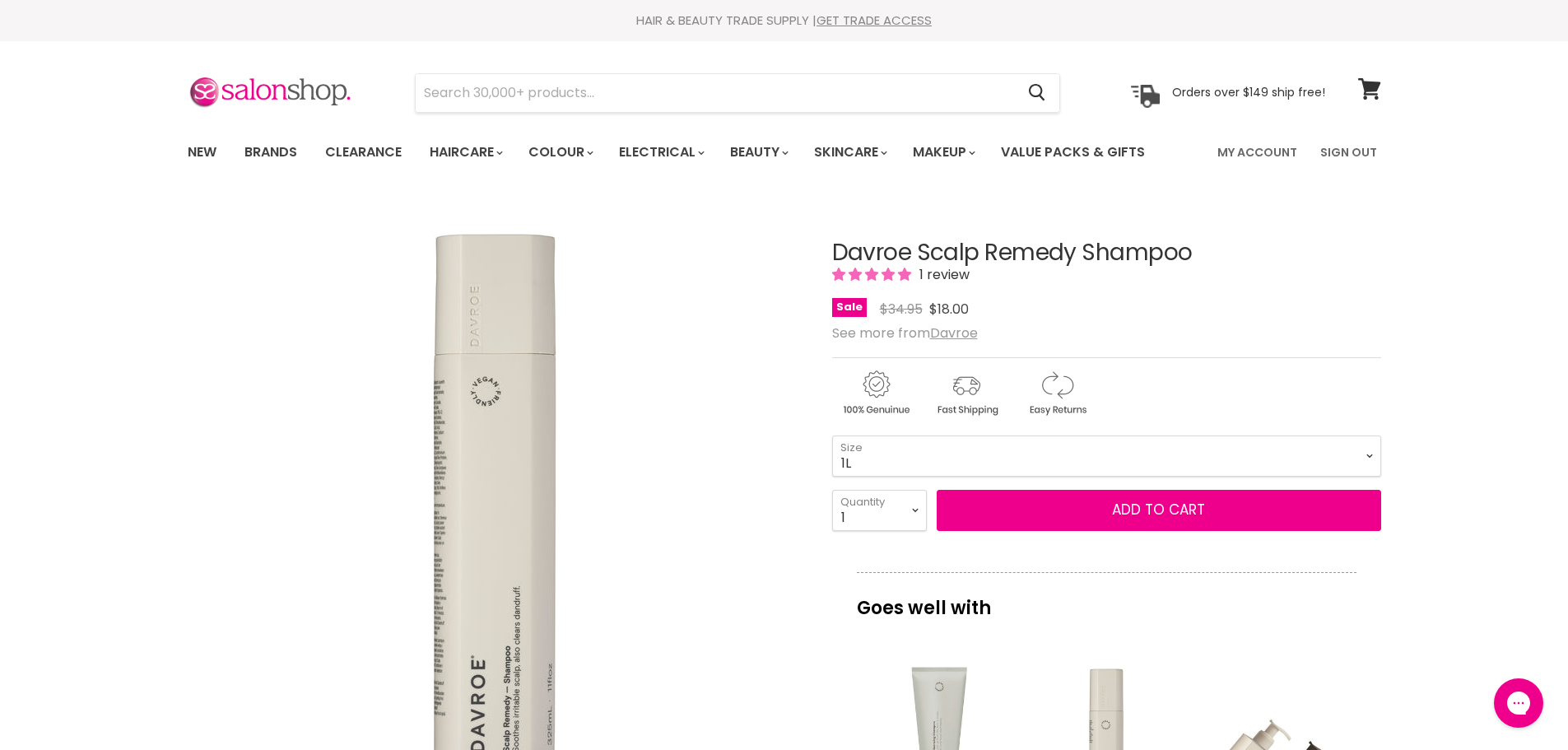
drag, startPoint x: 1067, startPoint y: 455, endPoint x: 1053, endPoint y: 464, distance: 16.6
click at [1067, 455] on select "325ml 1L" at bounding box center [1106, 456] width 549 height 41
click at [832, 435] on select "325ml 1L" at bounding box center [1106, 456] width 549 height 41
drag, startPoint x: 918, startPoint y: 445, endPoint x: 918, endPoint y: 469, distance: 24.0
click at [918, 445] on select "325ml 1L" at bounding box center [1106, 456] width 549 height 41
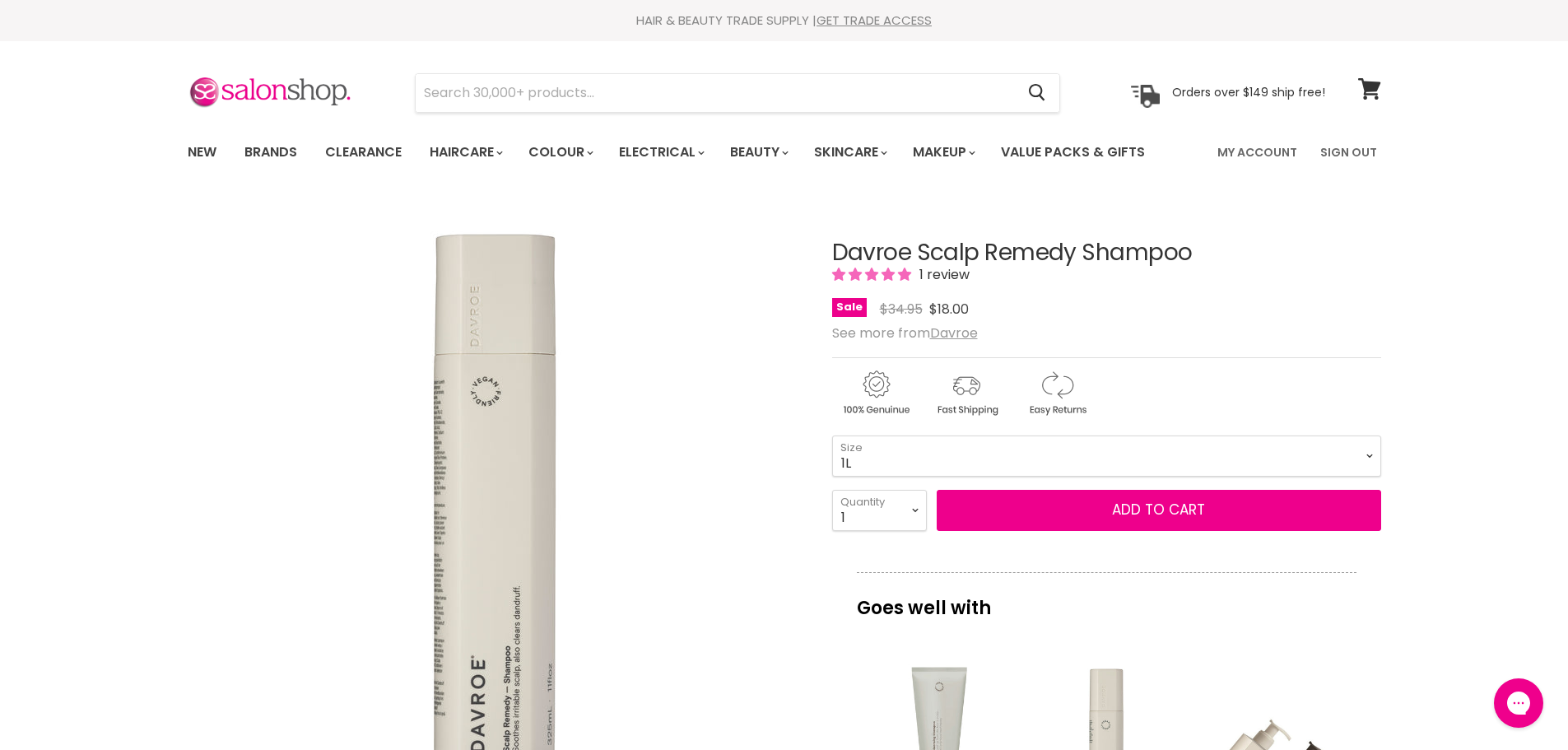
click at [832, 435] on select "325ml 1L" at bounding box center [1106, 456] width 549 height 41
select select "1L"
click at [267, 100] on img at bounding box center [270, 93] width 165 height 34
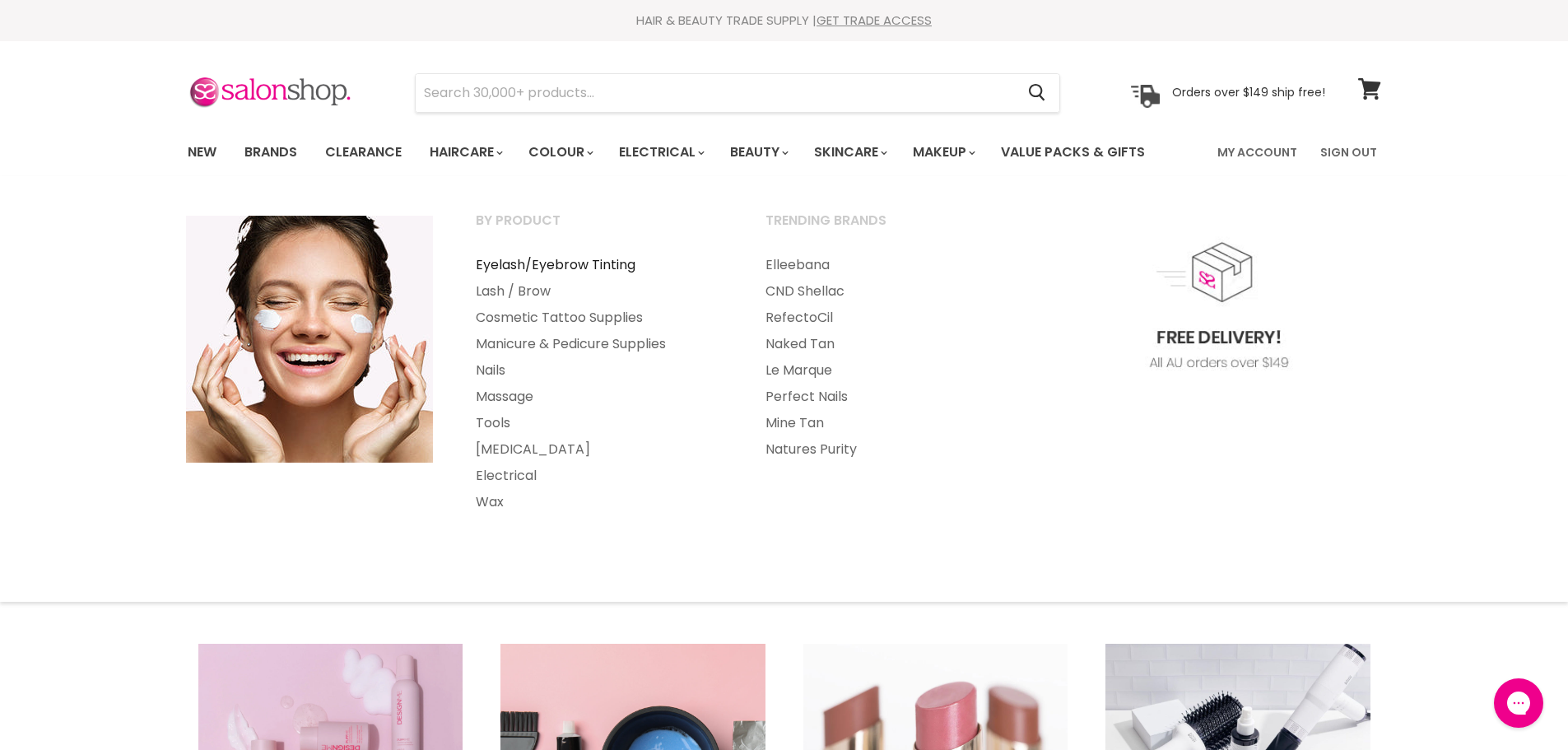
click at [626, 260] on link "Eyelash/Eyebrow Tinting" at bounding box center [597, 265] width 286 height 26
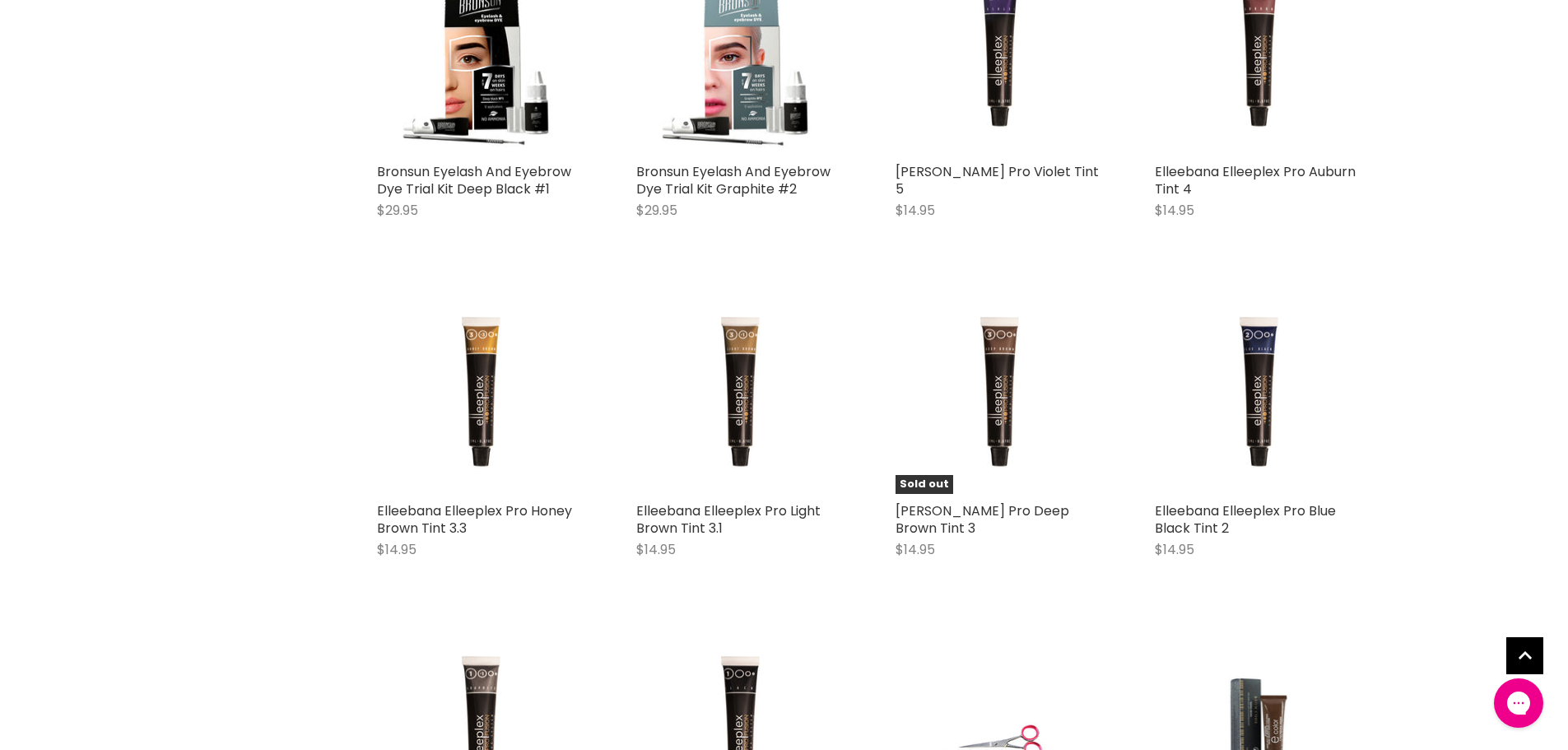
scroll to position [2960, 0]
